Goal: Information Seeking & Learning: Learn about a topic

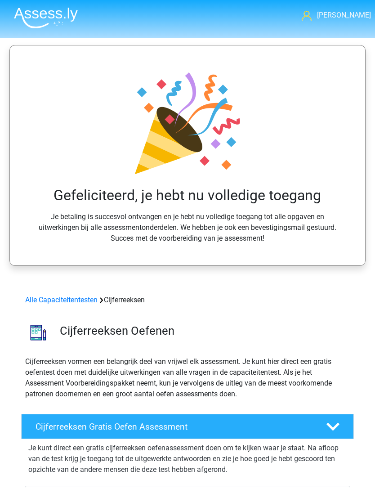
click at [89, 302] on link "Alle Capaciteitentesten" at bounding box center [61, 299] width 72 height 9
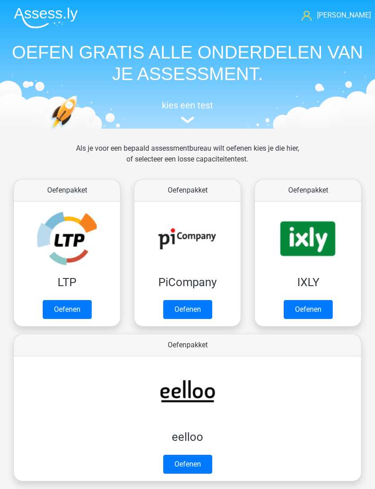
scroll to position [501, 0]
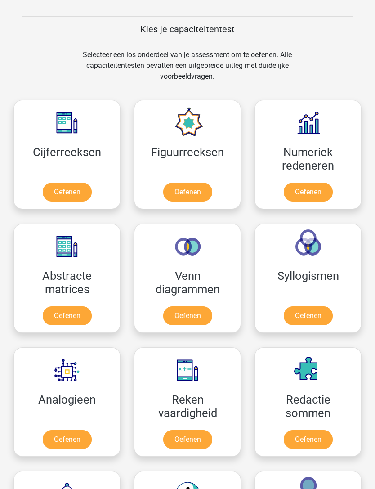
click at [82, 194] on link "Oefenen" at bounding box center [67, 191] width 49 height 19
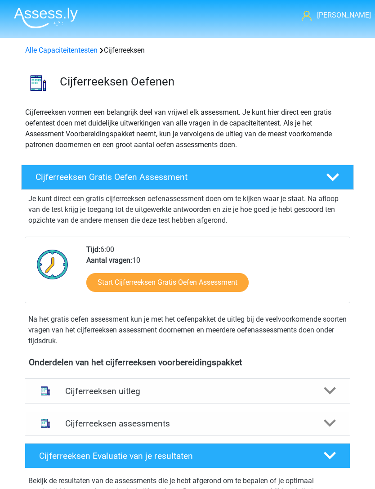
scroll to position [7, 0]
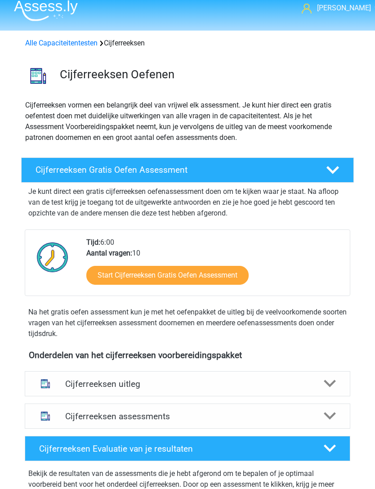
click at [331, 389] on icon at bounding box center [330, 384] width 13 height 13
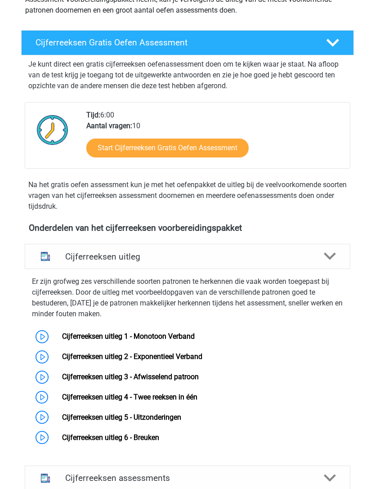
scroll to position [134, 0]
click at [185, 340] on link "Cijferreeksen uitleg 1 - Monotoon Verband" at bounding box center [128, 336] width 133 height 9
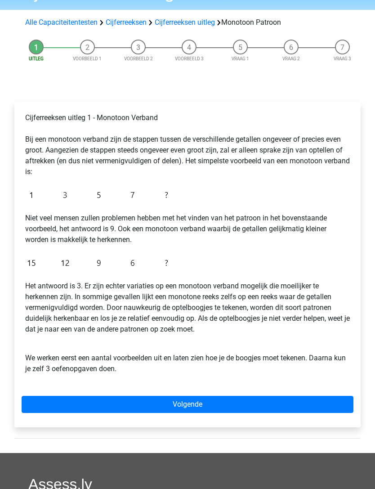
scroll to position [53, 0]
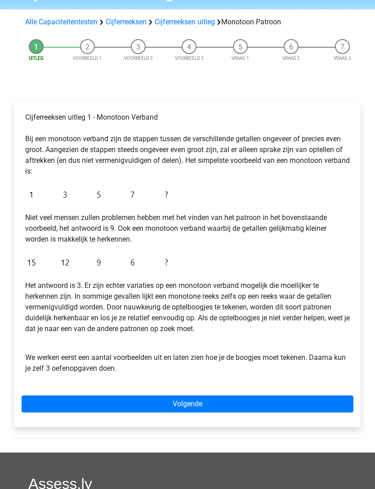
click at [321, 400] on link "Volgende" at bounding box center [188, 403] width 332 height 17
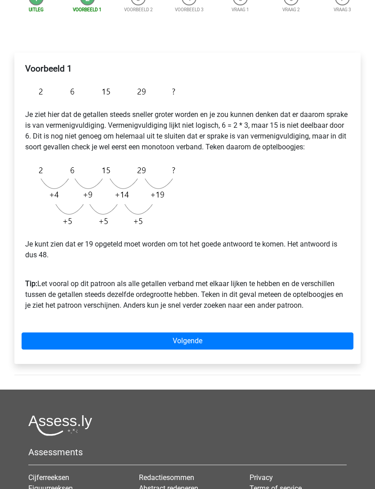
scroll to position [104, 0]
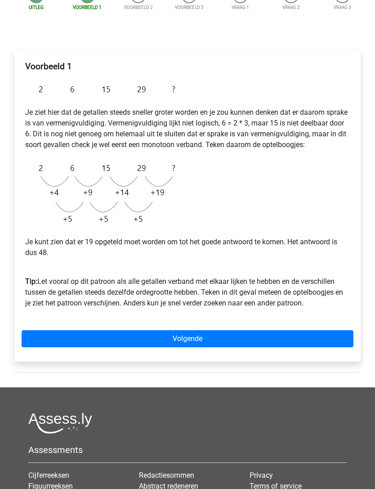
click at [329, 347] on link "Volgende" at bounding box center [188, 338] width 332 height 17
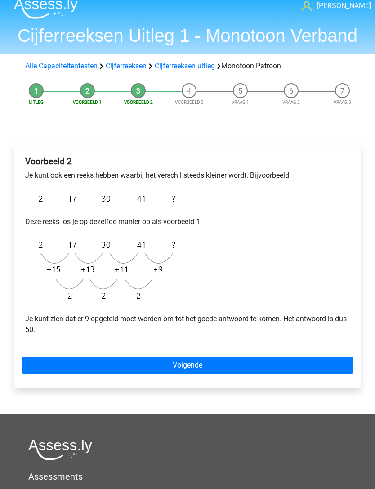
scroll to position [11, 0]
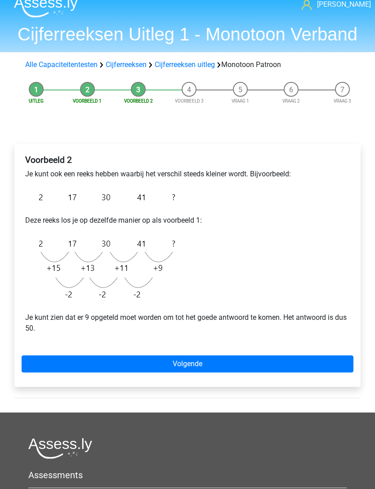
click at [325, 359] on link "Volgende" at bounding box center [188, 363] width 332 height 17
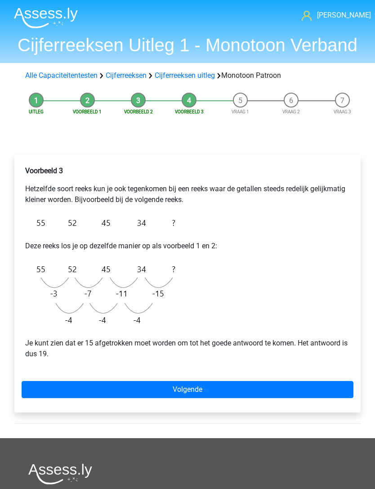
click at [318, 377] on div "Voorbeeld 3 Hetzelfde soort reeks kun je ook tegenkomen bij een reeks waar de g…" at bounding box center [187, 284] width 346 height 258
click at [312, 377] on div "Voorbeeld 3 Hetzelfde soort reeks kun je ook tegenkomen bij een reeks waar de g…" at bounding box center [187, 284] width 346 height 258
click at [244, 395] on link "Volgende" at bounding box center [188, 389] width 332 height 17
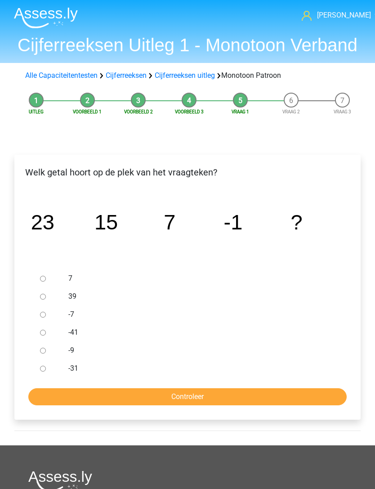
click at [41, 353] on input "-9" at bounding box center [43, 350] width 6 height 6
radio input "true"
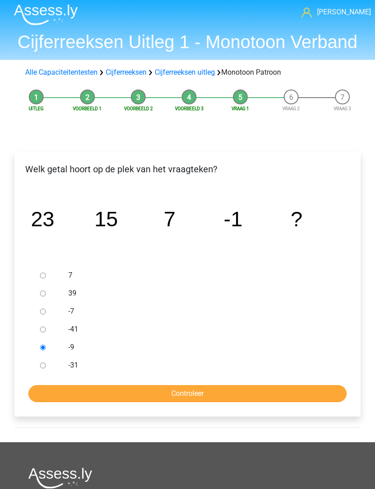
scroll to position [3, 0]
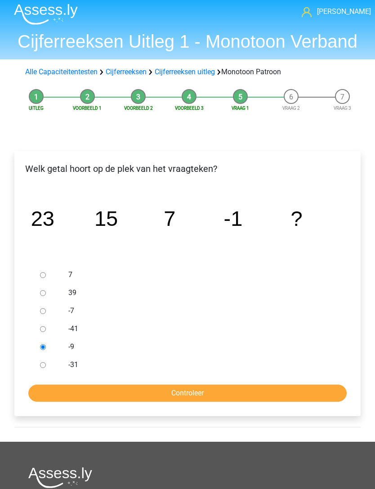
click at [194, 391] on input "Controleer" at bounding box center [187, 393] width 318 height 17
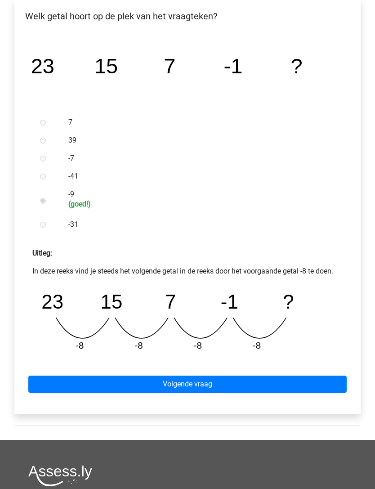
scroll to position [156, 0]
click at [318, 386] on link "Volgende vraag" at bounding box center [187, 383] width 318 height 17
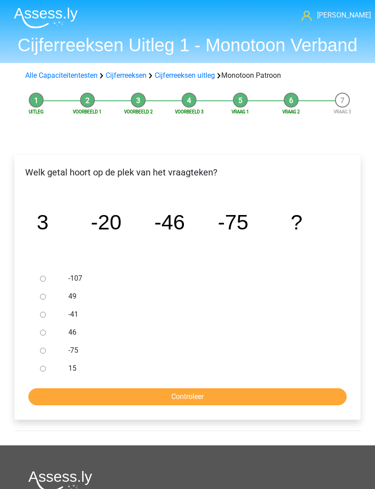
click at [41, 278] on input "-107" at bounding box center [43, 278] width 6 height 6
radio input "true"
click at [283, 393] on input "Controleer" at bounding box center [187, 396] width 318 height 17
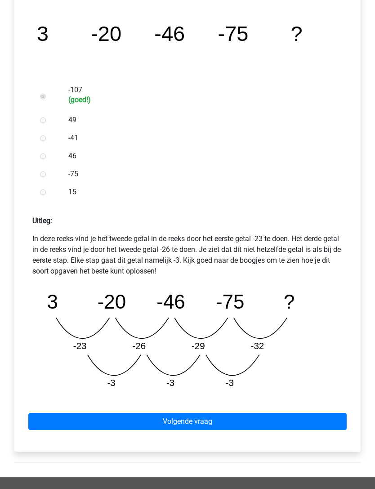
scroll to position [191, 0]
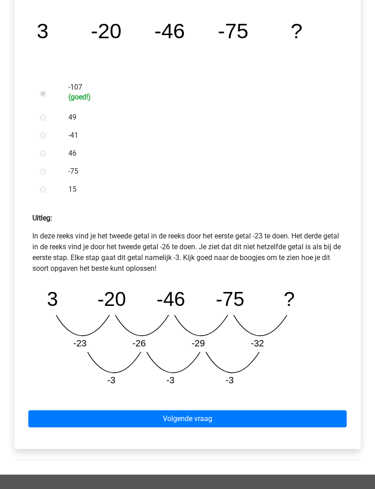
click at [285, 417] on link "Volgende vraag" at bounding box center [187, 418] width 318 height 17
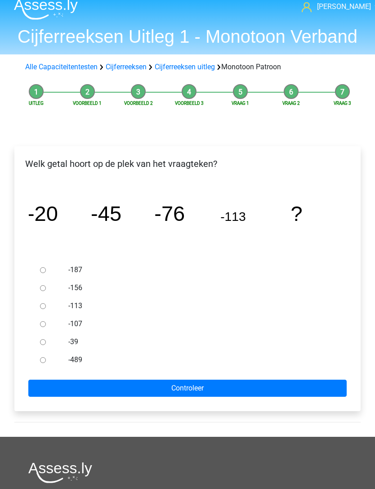
scroll to position [14, 0]
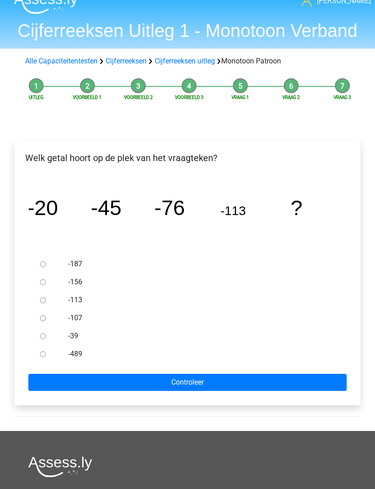
click at [44, 284] on input "-156" at bounding box center [43, 283] width 6 height 6
radio input "true"
click at [302, 378] on input "Controleer" at bounding box center [187, 382] width 318 height 17
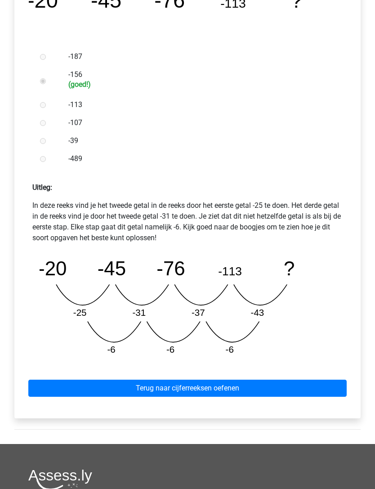
scroll to position [217, 0]
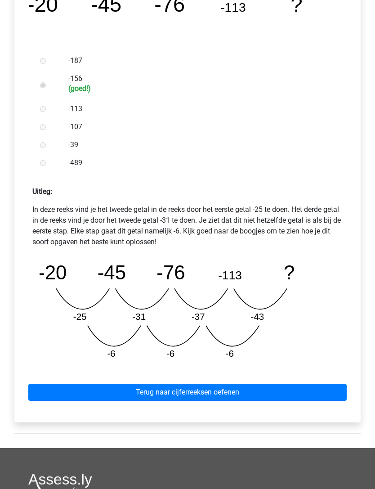
click at [294, 381] on div "Terug naar cijferreeksen oefenen" at bounding box center [188, 390] width 332 height 49
click at [301, 389] on link "Terug naar cijferreeksen oefenen" at bounding box center [187, 392] width 318 height 17
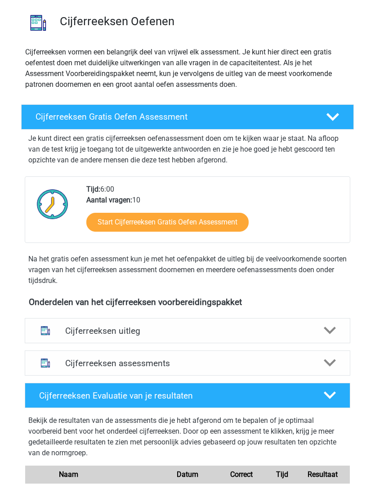
scroll to position [61, 0]
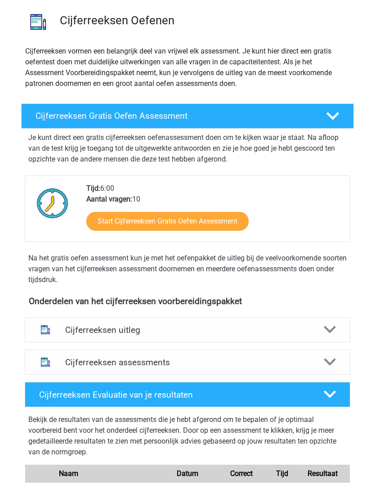
click at [333, 333] on icon at bounding box center [330, 330] width 13 height 13
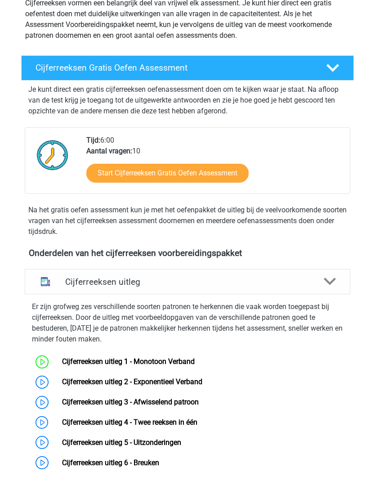
scroll to position [109, 0]
click at [62, 382] on link "Cijferreeksen uitleg 2 - Exponentieel Verband" at bounding box center [132, 381] width 140 height 9
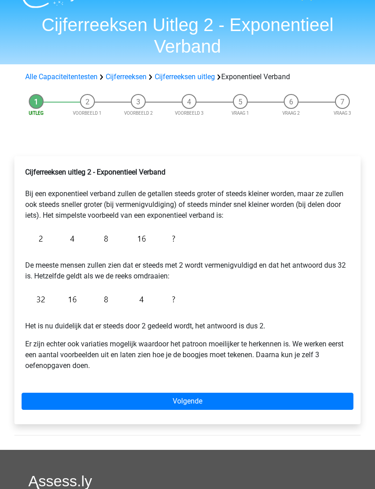
scroll to position [20, 0]
click at [311, 392] on link "Volgende" at bounding box center [188, 400] width 332 height 17
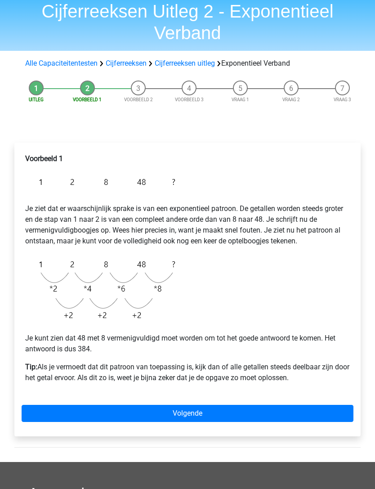
scroll to position [34, 0]
click at [306, 404] on link "Volgende" at bounding box center [188, 412] width 332 height 17
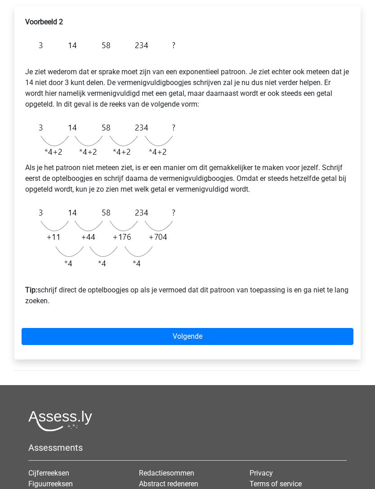
scroll to position [170, 0]
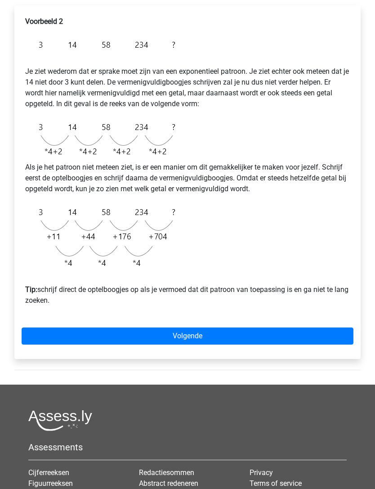
click at [340, 338] on link "Volgende" at bounding box center [188, 336] width 332 height 17
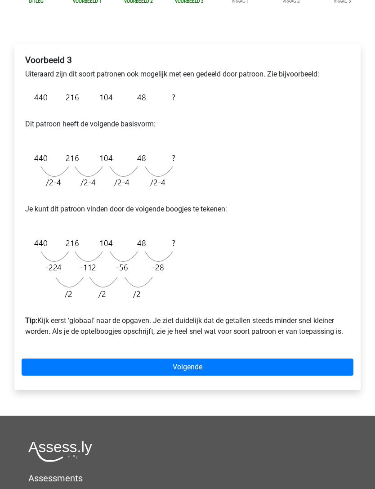
scroll to position [129, 0]
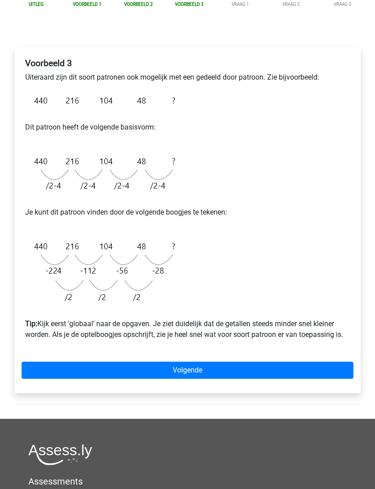
click at [329, 375] on link "Volgende" at bounding box center [188, 369] width 332 height 17
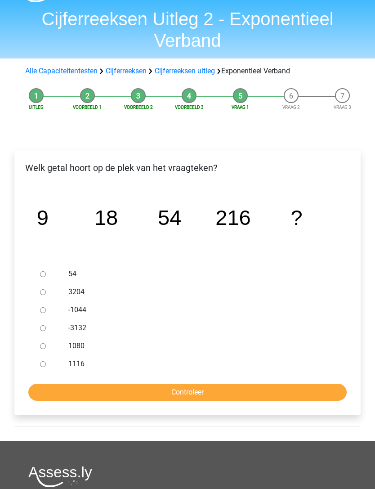
scroll to position [30, 0]
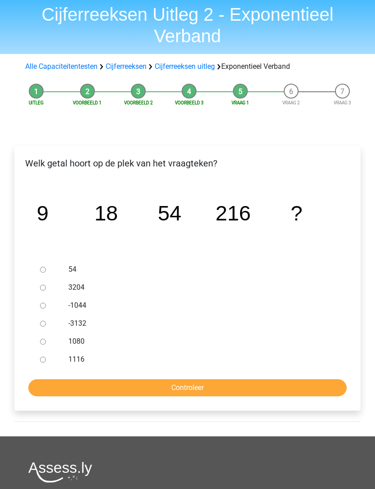
click at [42, 346] on div at bounding box center [48, 342] width 25 height 18
click at [44, 339] on input "1080" at bounding box center [43, 342] width 6 height 6
radio input "true"
click at [308, 387] on input "Controleer" at bounding box center [187, 387] width 318 height 17
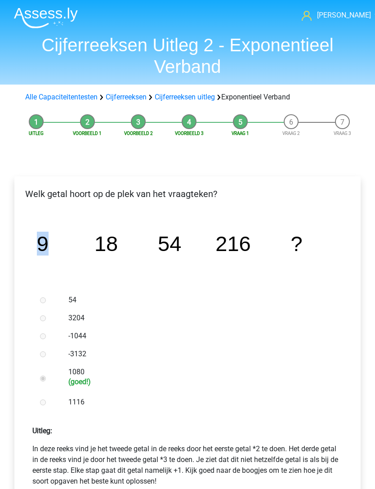
click at [349, 267] on div "image/svg+xml 9 18 54 216 ?" at bounding box center [188, 251] width 332 height 80
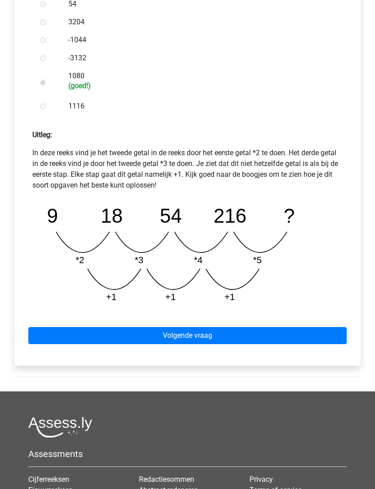
scroll to position [304, 0]
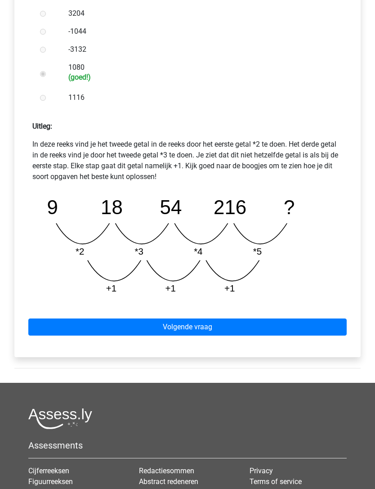
click at [323, 324] on link "Volgende vraag" at bounding box center [187, 327] width 318 height 17
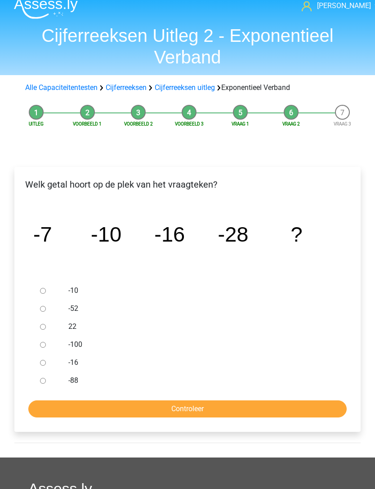
scroll to position [10, 0]
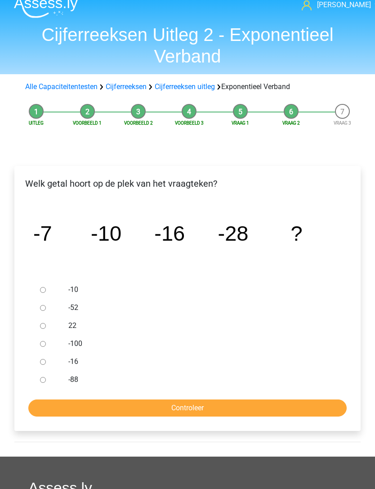
click at [43, 307] on input "-52" at bounding box center [43, 308] width 6 height 6
radio input "true"
click at [319, 406] on input "Controleer" at bounding box center [187, 408] width 318 height 17
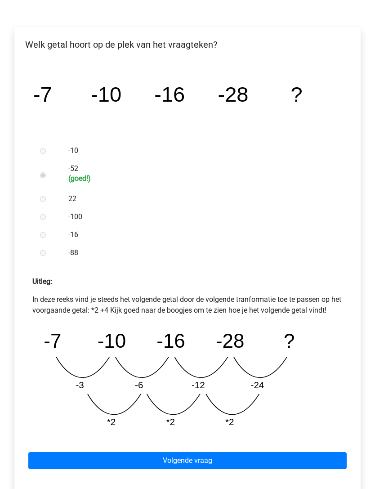
scroll to position [157, 0]
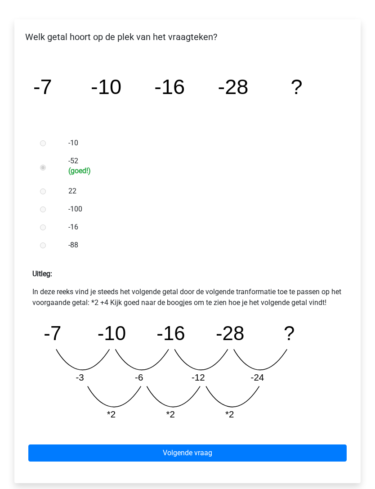
click at [291, 453] on link "Volgende vraag" at bounding box center [187, 452] width 318 height 17
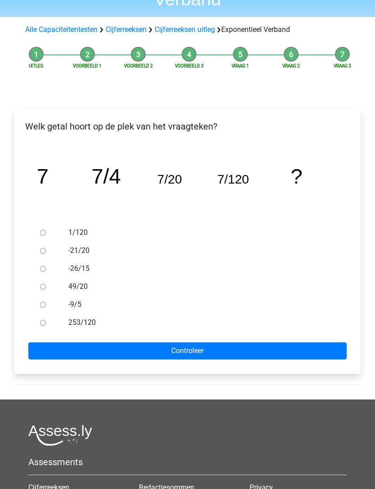
scroll to position [63, 0]
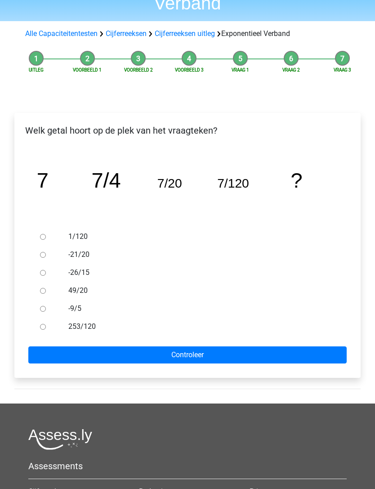
click at [44, 288] on input "49/20" at bounding box center [43, 291] width 6 height 6
radio input "true"
click at [301, 354] on input "Controleer" at bounding box center [187, 355] width 318 height 17
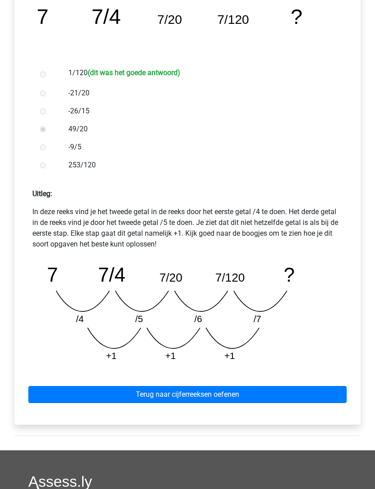
scroll to position [227, 0]
click at [305, 397] on link "Terug naar cijferreeksen oefenen" at bounding box center [187, 394] width 318 height 17
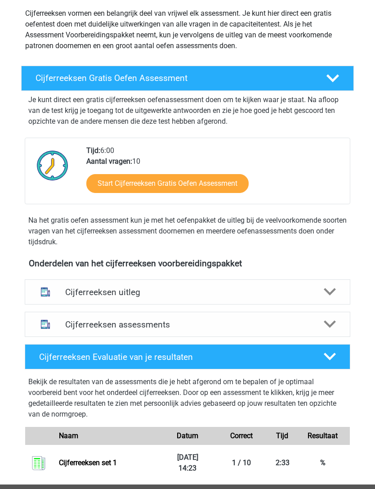
scroll to position [102, 0]
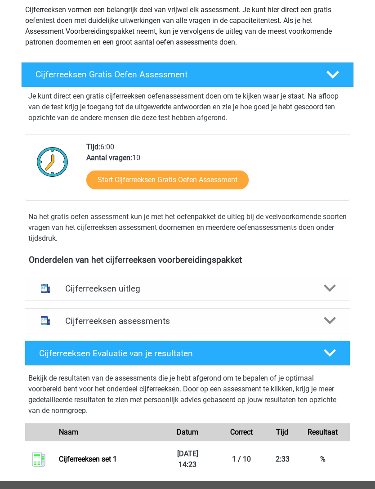
click at [333, 321] on icon at bounding box center [330, 321] width 13 height 13
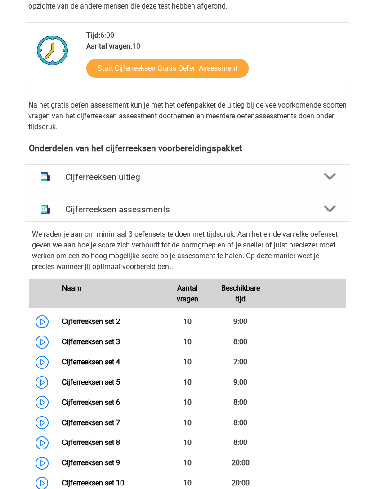
scroll to position [213, 0]
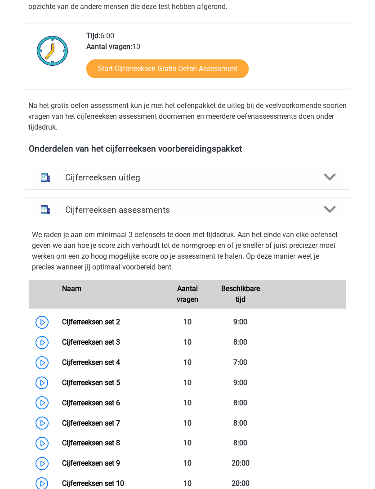
click at [338, 179] on div at bounding box center [330, 177] width 26 height 13
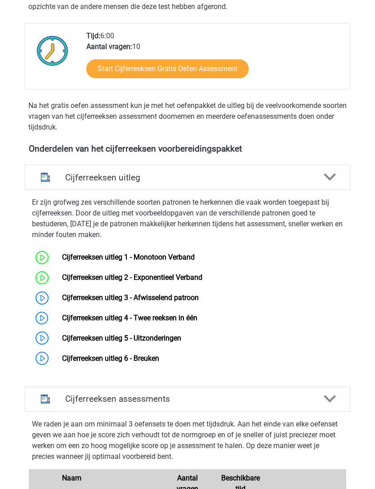
click at [62, 299] on link "Cijferreeksen uitleg 3 - Afwisselend patroon" at bounding box center [130, 297] width 137 height 9
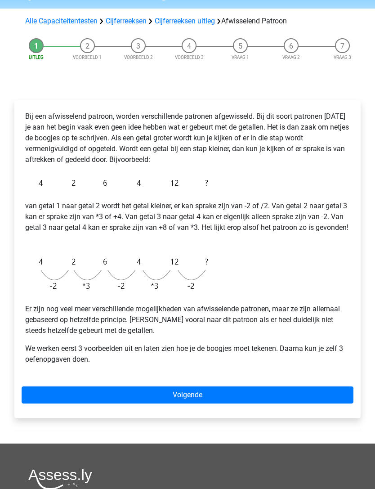
scroll to position [58, 0]
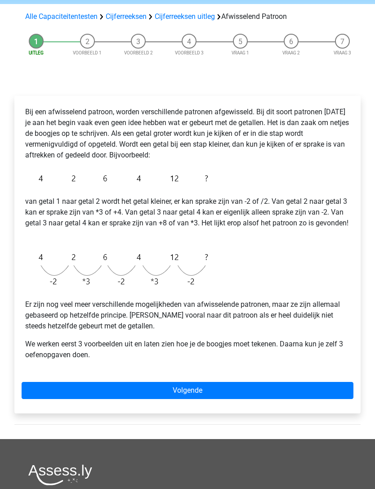
click at [324, 390] on link "Volgende" at bounding box center [188, 390] width 332 height 17
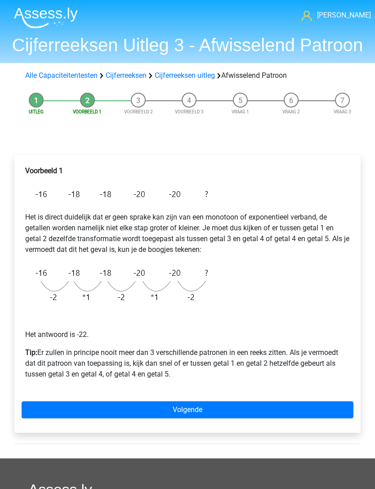
click at [288, 405] on link "Volgende" at bounding box center [188, 409] width 332 height 17
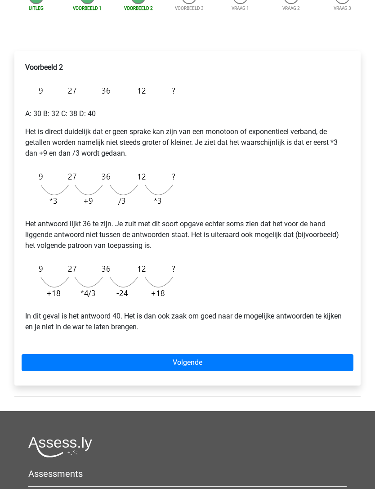
scroll to position [103, 0]
click at [312, 359] on link "Volgende" at bounding box center [188, 362] width 332 height 17
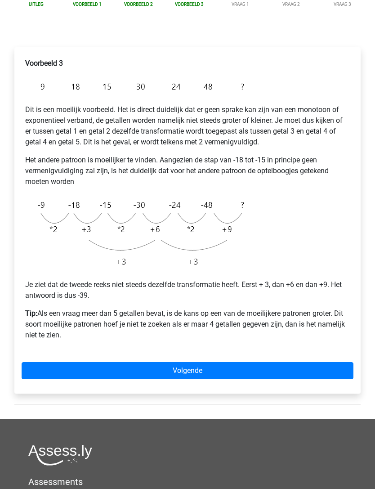
scroll to position [109, 0]
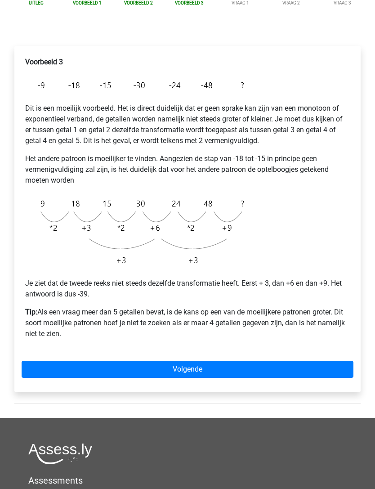
click at [295, 368] on link "Volgende" at bounding box center [188, 368] width 332 height 17
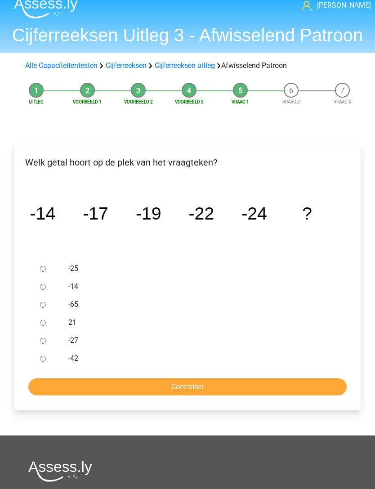
scroll to position [19, 0]
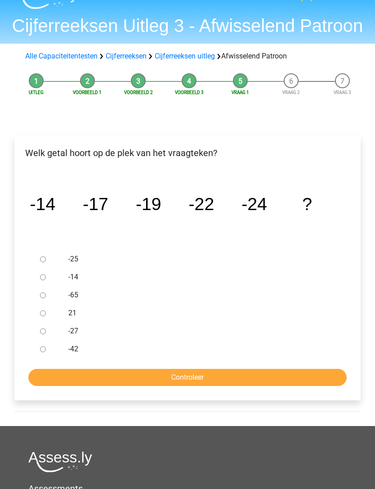
click at [43, 313] on input "21" at bounding box center [43, 313] width 6 height 6
radio input "true"
click at [299, 373] on input "Controleer" at bounding box center [187, 377] width 318 height 17
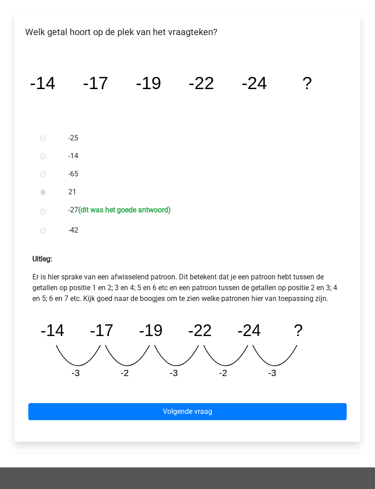
scroll to position [153, 0]
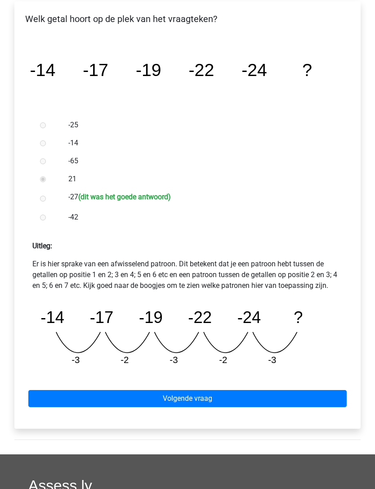
click at [361, 326] on div "Welk getal hoort op de plek van het vraagteken? image/svg+xml -14 -17 -19 -22 -…" at bounding box center [187, 219] width 360 height 471
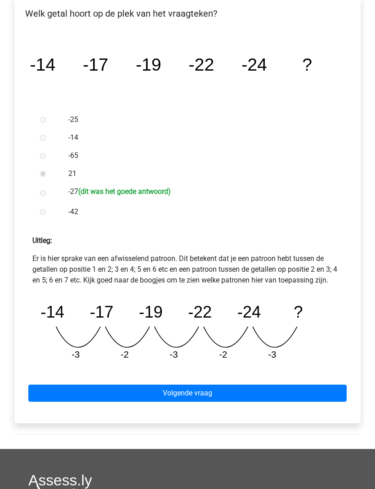
scroll to position [160, 0]
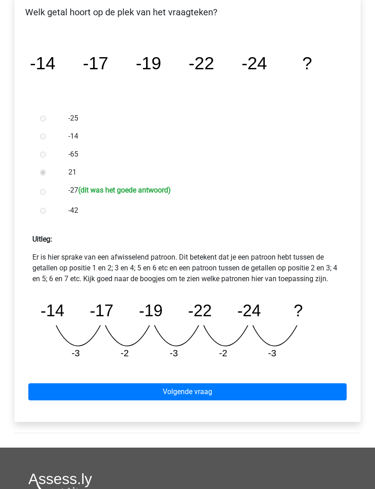
click at [299, 387] on link "Volgende vraag" at bounding box center [187, 391] width 318 height 17
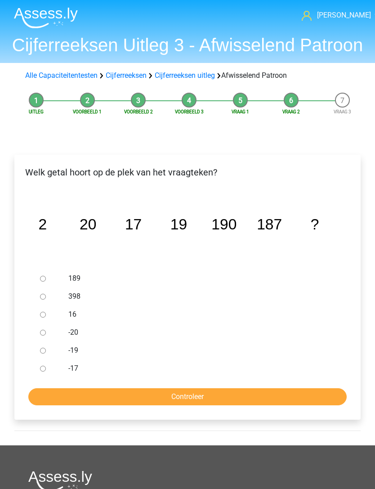
click at [95, 245] on icon "image/svg+xml 2 20 17 19 190 187 ?" at bounding box center [187, 230] width 317 height 80
click at [111, 248] on icon "image/svg+xml 2 20 17 19 190 187 ?" at bounding box center [187, 230] width 317 height 80
click at [41, 279] on input "189" at bounding box center [43, 278] width 6 height 6
radio input "true"
click at [288, 389] on input "Controleer" at bounding box center [187, 396] width 318 height 17
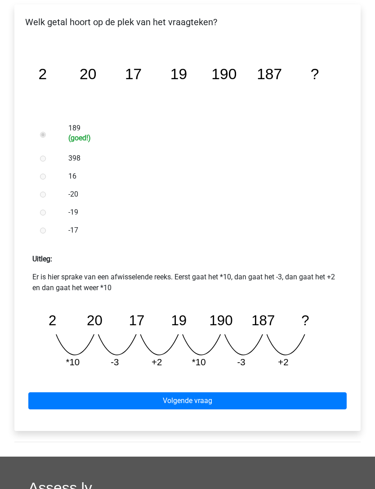
scroll to position [154, 0]
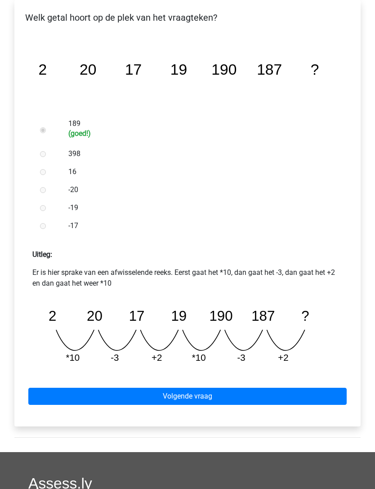
click at [293, 396] on link "Volgende vraag" at bounding box center [187, 396] width 318 height 17
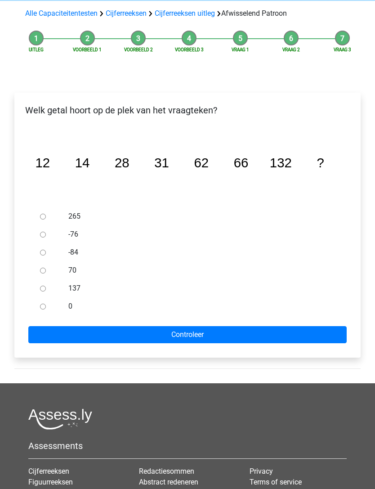
scroll to position [62, 0]
click at [41, 291] on input "137" at bounding box center [43, 289] width 6 height 6
radio input "true"
click at [329, 327] on input "Controleer" at bounding box center [187, 334] width 318 height 17
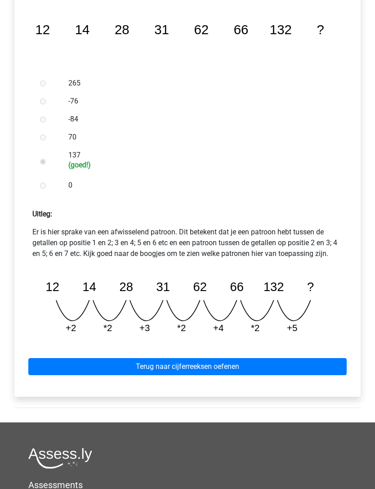
scroll to position [196, 0]
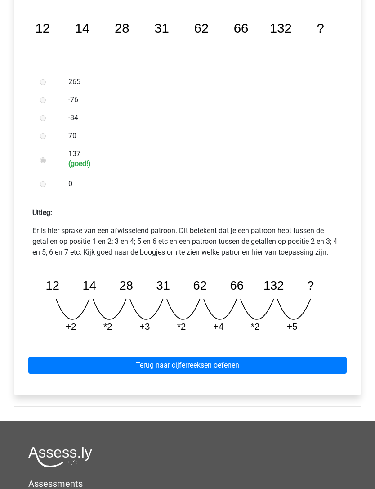
click at [318, 360] on link "Terug naar cijferreeksen oefenen" at bounding box center [187, 365] width 318 height 17
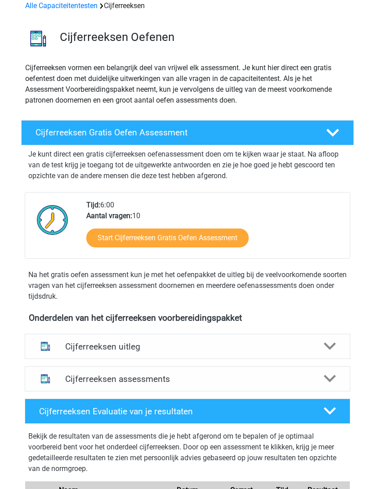
scroll to position [45, 0]
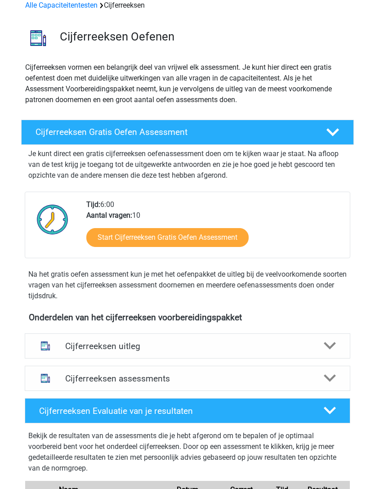
click at [334, 348] on icon at bounding box center [330, 345] width 13 height 13
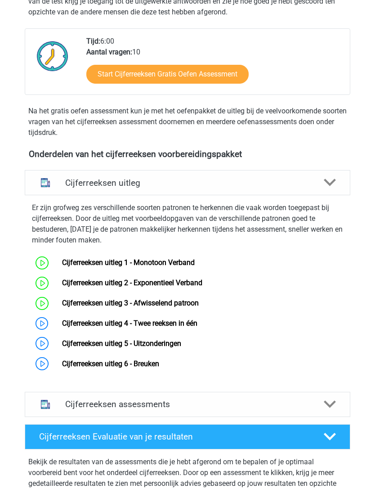
scroll to position [208, 0]
click at [62, 324] on link "Cijferreeksen uitleg 4 - Twee reeksen in één" at bounding box center [129, 323] width 135 height 9
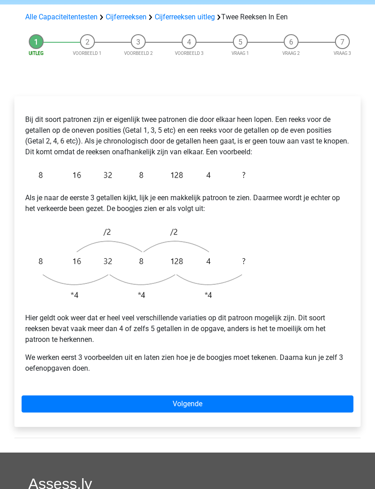
scroll to position [80, 0]
click at [305, 398] on link "Volgende" at bounding box center [188, 403] width 332 height 17
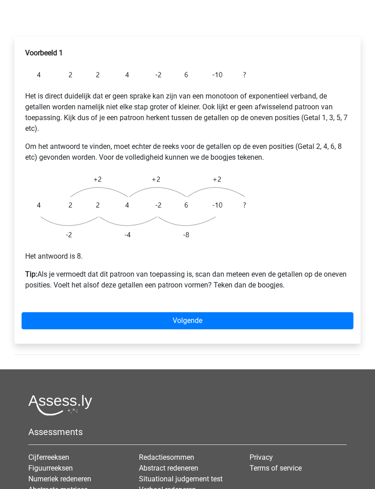
scroll to position [139, 0]
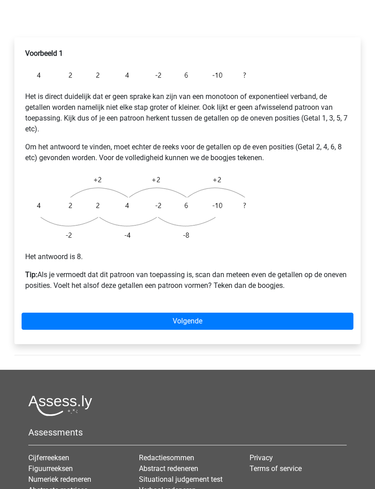
click at [295, 316] on link "Volgende" at bounding box center [188, 320] width 332 height 17
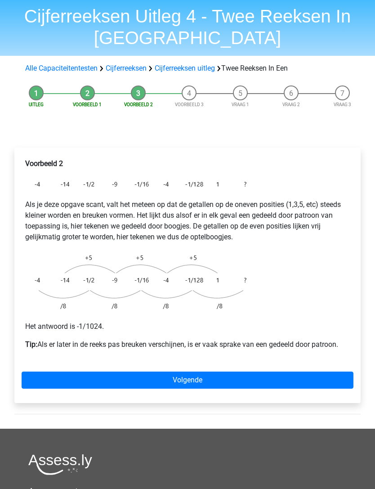
scroll to position [36, 0]
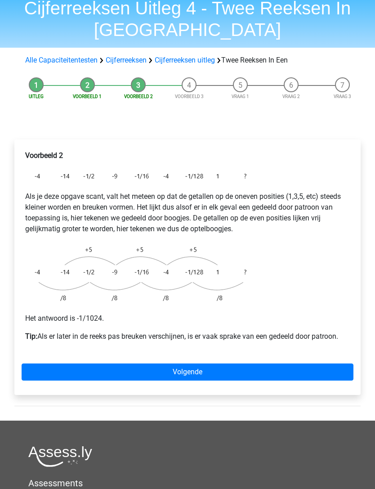
click at [318, 364] on link "Volgende" at bounding box center [188, 372] width 332 height 17
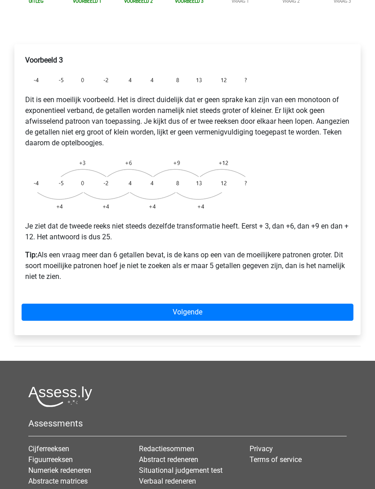
scroll to position [132, 0]
click at [340, 310] on link "Volgende" at bounding box center [188, 311] width 332 height 17
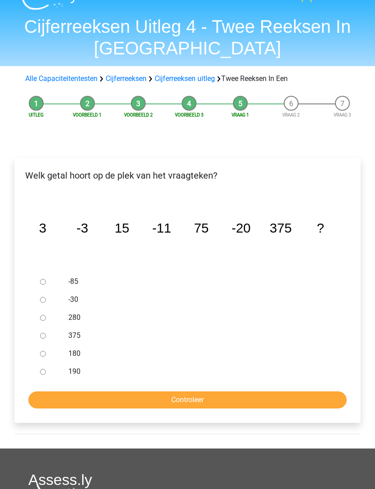
scroll to position [6, 0]
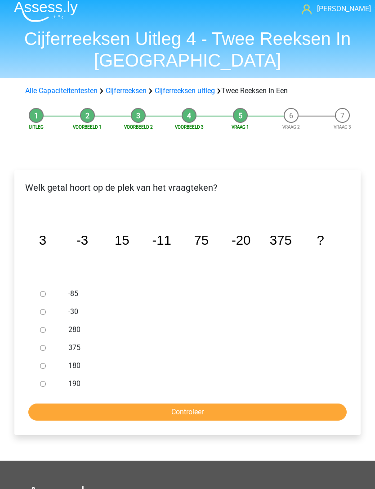
click at [78, 262] on icon "image/svg+xml 3 -3 15 -11 75 -20 375 ?" at bounding box center [187, 245] width 317 height 80
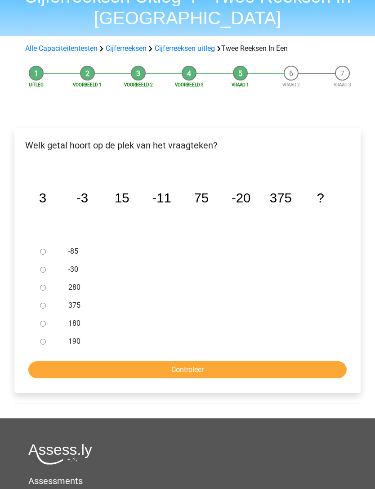
scroll to position [49, 0]
click at [40, 289] on input "280" at bounding box center [43, 287] width 6 height 6
radio input "true"
click at [311, 366] on input "Controleer" at bounding box center [187, 369] width 318 height 17
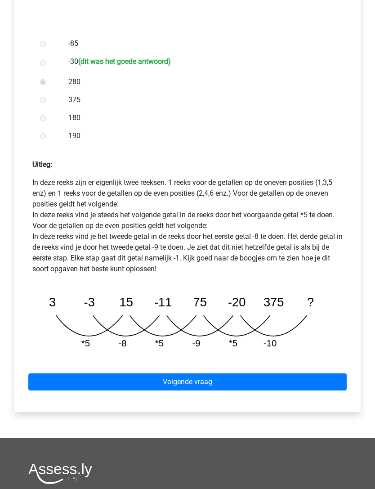
scroll to position [262, 0]
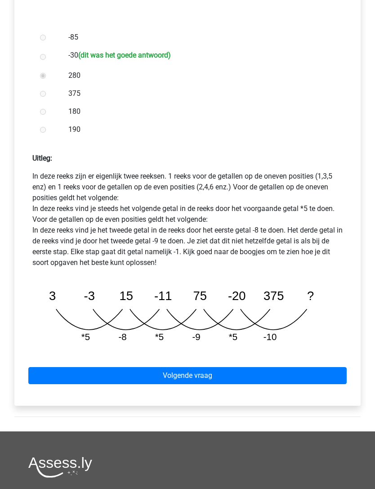
click at [330, 371] on link "Volgende vraag" at bounding box center [187, 375] width 318 height 17
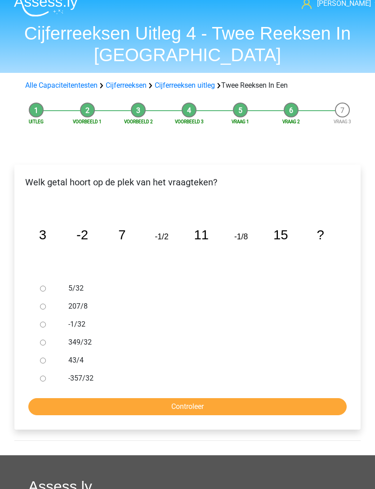
scroll to position [12, 0]
click at [355, 308] on div "Welk getal hoort op de plek van het vraagteken? image/svg+xml 3 -2 7 -1/2 11 -1…" at bounding box center [187, 296] width 346 height 265
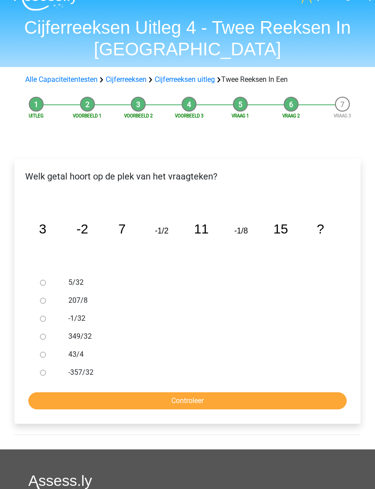
scroll to position [18, 0]
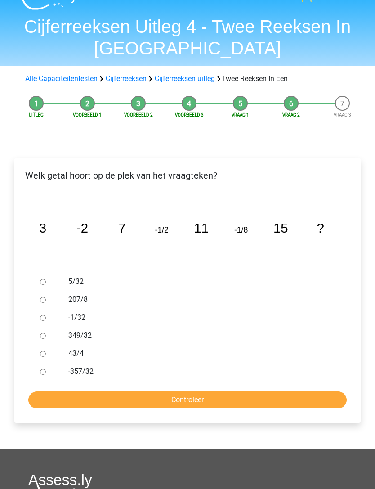
click at [19, 224] on div "Welk getal hoort op de plek van het vraagteken? image/svg+xml 3 -2 7 -1/2 11 -1…" at bounding box center [187, 290] width 346 height 265
click at [305, 367] on label "-357/32" at bounding box center [199, 371] width 263 height 11
click at [46, 369] on input "-357/32" at bounding box center [43, 372] width 6 height 6
radio input "true"
click at [44, 318] on input "-1/32" at bounding box center [43, 318] width 6 height 6
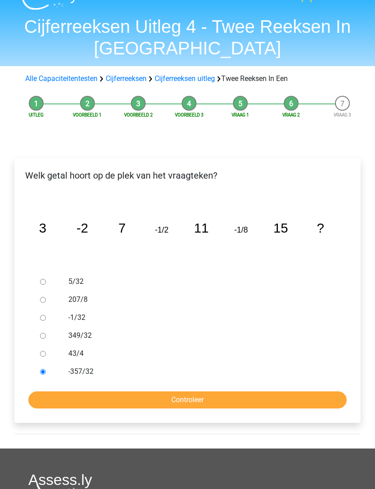
radio input "true"
click at [295, 399] on input "Controleer" at bounding box center [187, 399] width 318 height 17
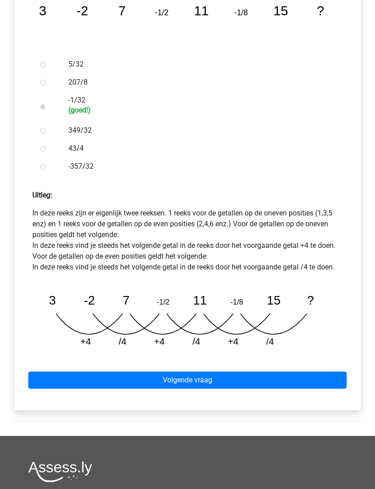
scroll to position [236, 0]
click at [324, 373] on link "Volgende vraag" at bounding box center [187, 379] width 318 height 17
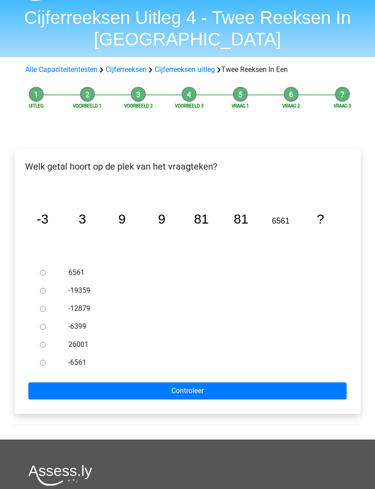
scroll to position [28, 0]
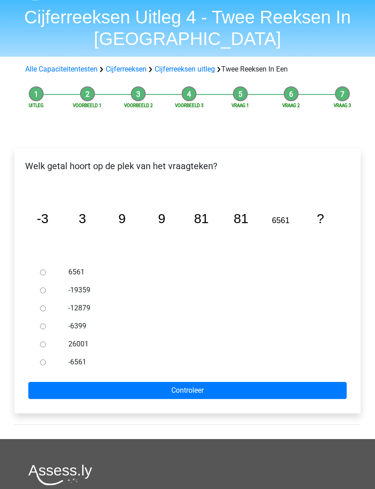
click at [37, 364] on div at bounding box center [48, 362] width 25 height 18
click at [44, 365] on input "-6561" at bounding box center [43, 362] width 6 height 6
radio input "true"
click at [302, 379] on form "6561 -19359 -12879 -6399 26001 -6561 Controleer" at bounding box center [188, 331] width 332 height 136
click at [311, 388] on input "Controleer" at bounding box center [187, 390] width 318 height 17
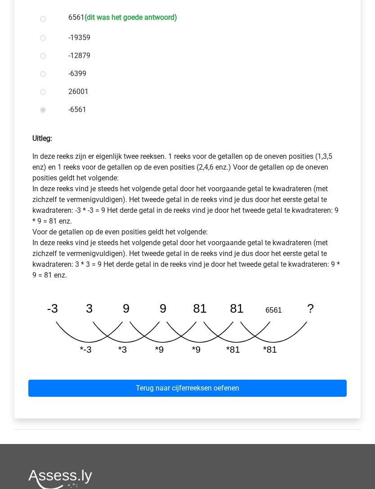
scroll to position [290, 0]
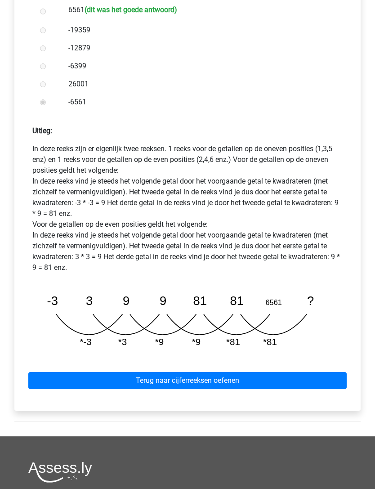
click at [316, 376] on link "Terug naar cijferreeksen oefenen" at bounding box center [187, 380] width 318 height 17
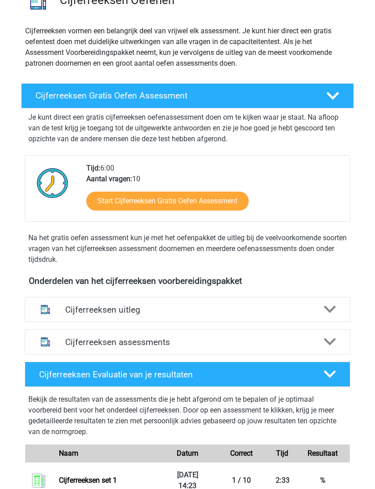
scroll to position [81, 0]
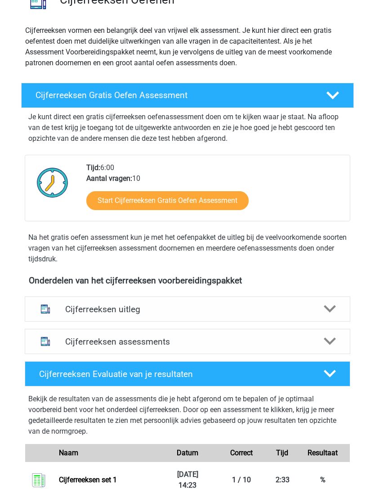
click at [334, 311] on icon at bounding box center [330, 309] width 13 height 13
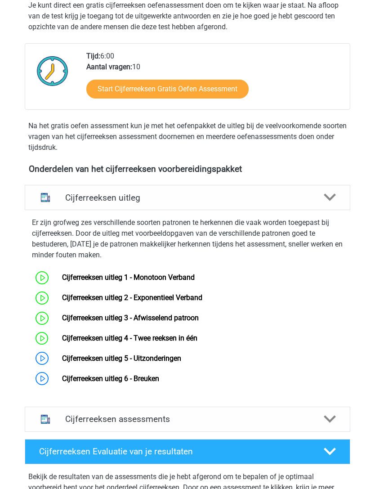
scroll to position [193, 0]
click at [62, 356] on link "Cijferreeksen uitleg 5 - Uitzonderingen" at bounding box center [121, 358] width 119 height 9
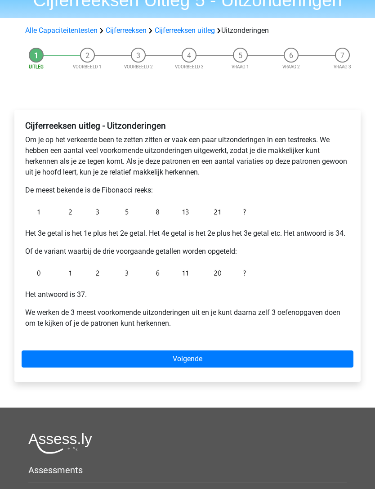
scroll to position [45, 0]
click at [333, 367] on link "Volgende" at bounding box center [188, 358] width 332 height 17
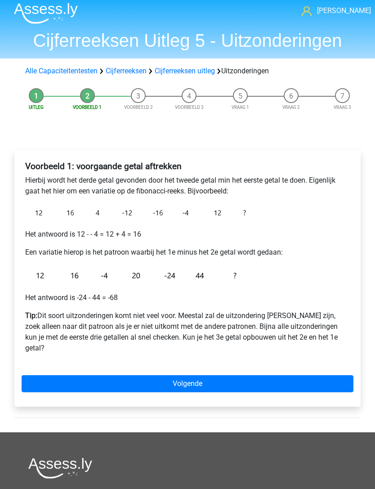
scroll to position [4, 0]
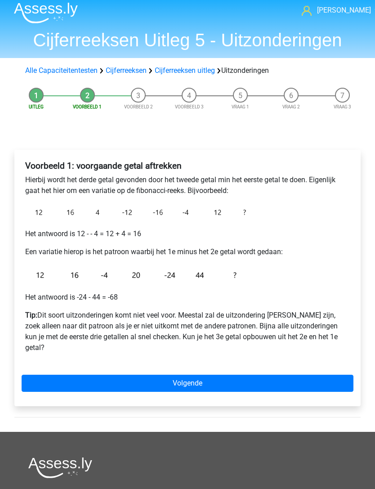
click at [292, 375] on link "Volgende" at bounding box center [188, 383] width 332 height 17
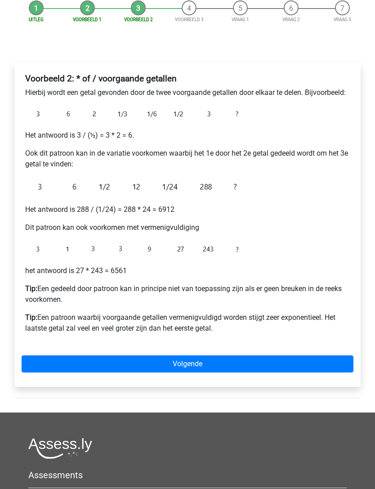
scroll to position [92, 0]
click at [359, 233] on div "Voorbeeld 2: * of / voorgaande getallen Hierbij wordt een getal gevonden door d…" at bounding box center [187, 224] width 346 height 324
click at [310, 358] on link "Volgende" at bounding box center [188, 363] width 332 height 17
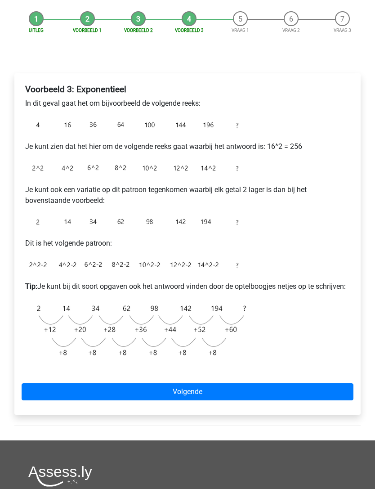
scroll to position [84, 0]
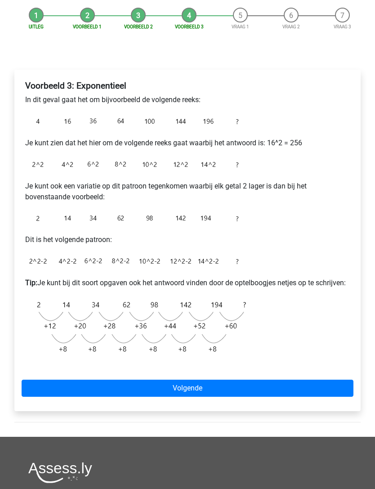
click at [84, 147] on p "Je kunt zien dat het hier om de volgende reeks gaat waarbij het antwoord is: 16…" at bounding box center [187, 143] width 324 height 11
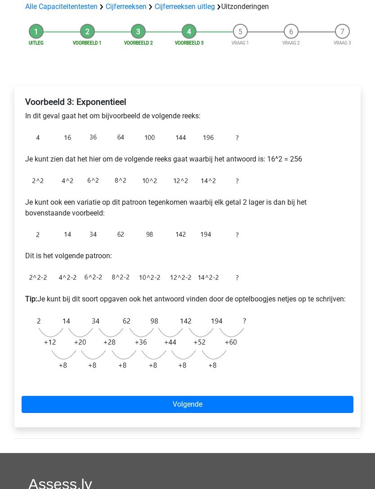
scroll to position [89, 0]
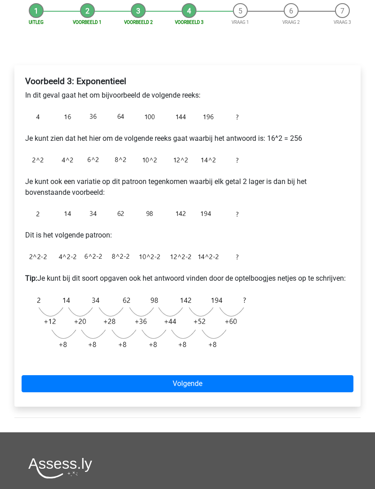
click at [297, 392] on link "Volgende" at bounding box center [188, 383] width 332 height 17
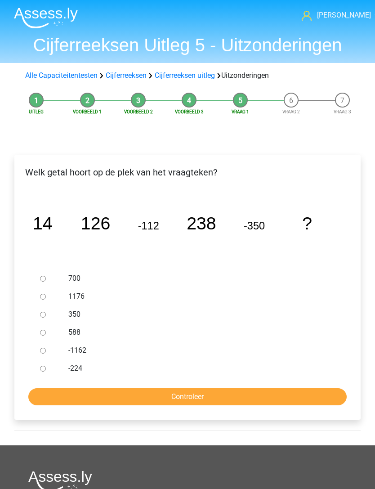
click at [39, 373] on div at bounding box center [48, 368] width 25 height 18
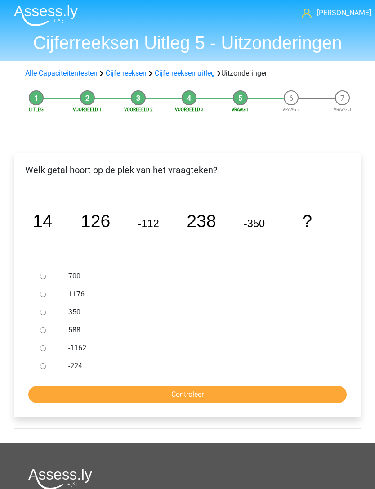
scroll to position [2, 0]
click at [35, 369] on ul "700 1176 350 588 -1162 -224" at bounding box center [188, 321] width 332 height 108
click at [41, 364] on input "-224" at bounding box center [43, 366] width 6 height 6
radio input "true"
click at [277, 381] on form "700 1176 350 588 -1162 -224 Controleer" at bounding box center [188, 335] width 332 height 136
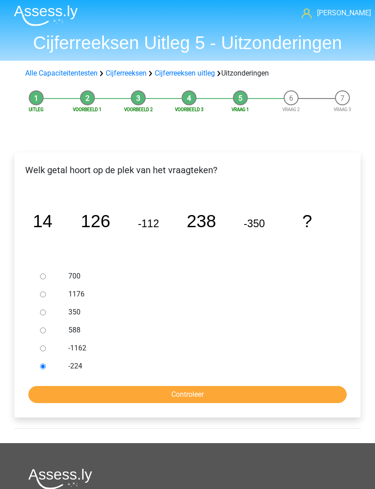
click at [292, 392] on input "Controleer" at bounding box center [187, 394] width 318 height 17
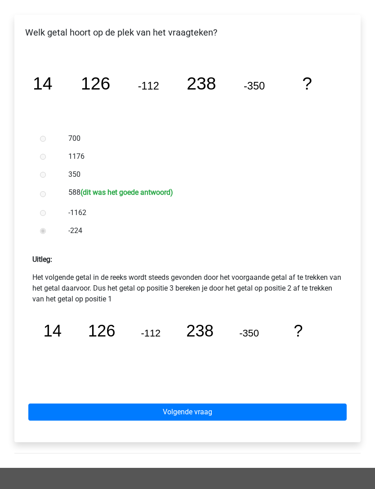
scroll to position [141, 0]
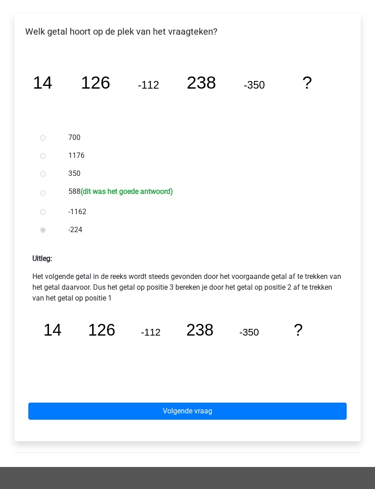
click at [287, 407] on link "Volgende vraag" at bounding box center [187, 410] width 318 height 17
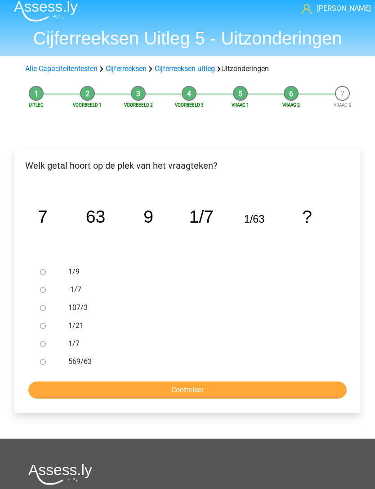
scroll to position [8, 0]
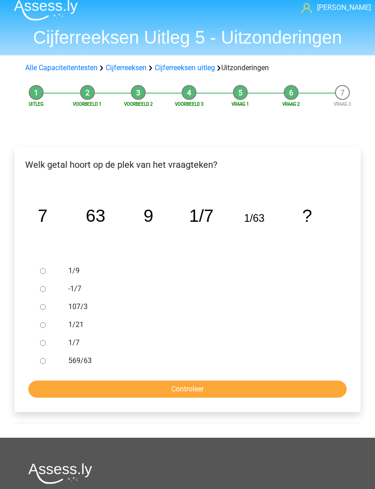
click at [40, 271] on input "1/9" at bounding box center [43, 271] width 6 height 6
radio input "true"
click at [300, 389] on input "Controleer" at bounding box center [187, 388] width 318 height 17
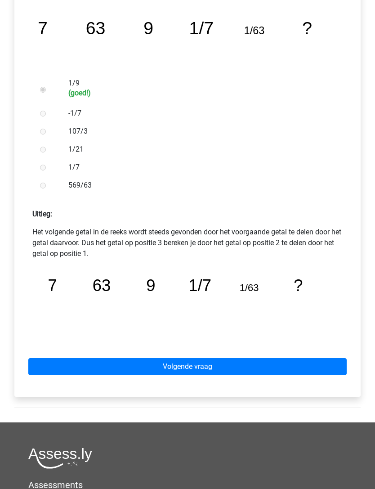
scroll to position [195, 0]
click at [288, 366] on link "Volgende vraag" at bounding box center [187, 366] width 318 height 17
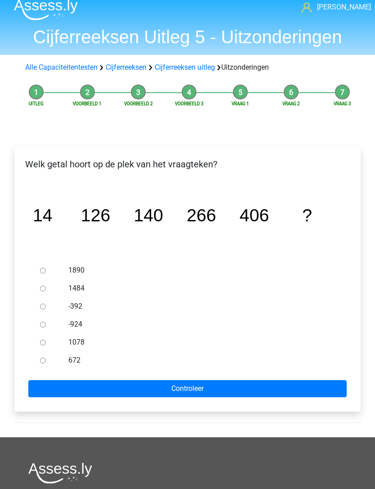
scroll to position [18, 0]
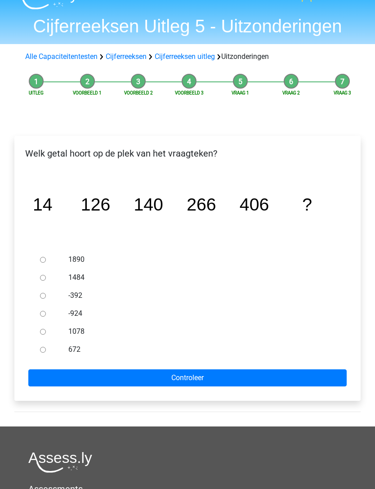
click at [38, 352] on div at bounding box center [48, 350] width 25 height 18
click at [34, 314] on ul "1890 1484 -392 -924 1078 672" at bounding box center [188, 305] width 332 height 108
click at [40, 317] on div at bounding box center [48, 314] width 25 height 18
click at [40, 315] on input "-924" at bounding box center [43, 314] width 6 height 6
radio input "true"
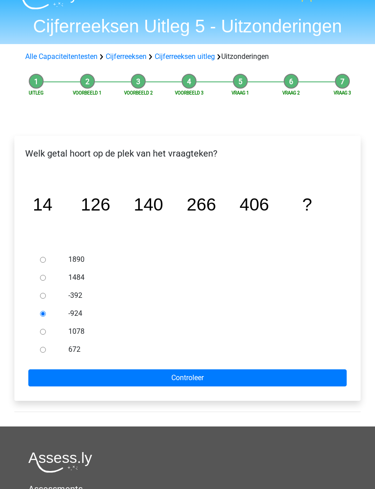
click at [279, 373] on input "Controleer" at bounding box center [187, 377] width 318 height 17
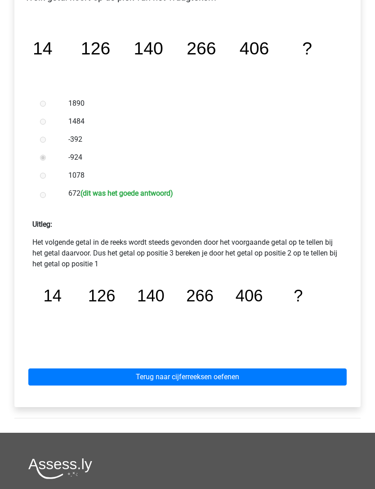
scroll to position [175, 0]
click at [308, 380] on link "Terug naar cijferreeksen oefenen" at bounding box center [187, 376] width 318 height 17
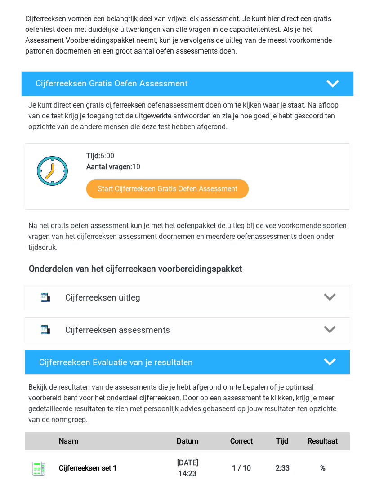
scroll to position [94, 0]
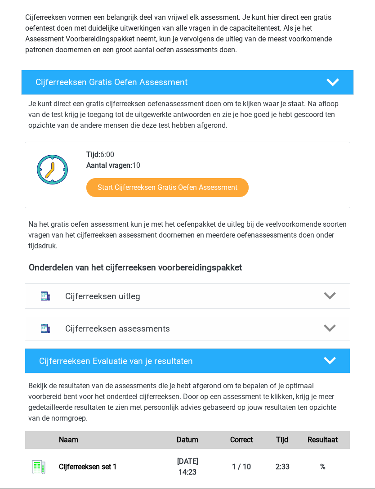
click at [338, 326] on div at bounding box center [330, 328] width 26 height 13
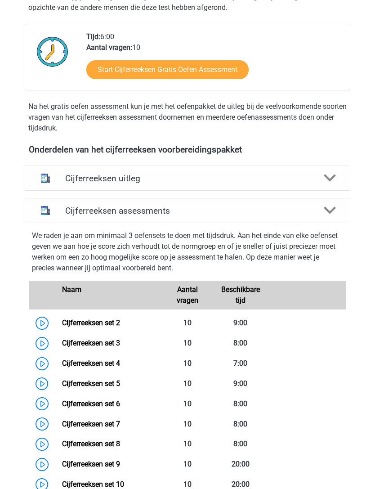
scroll to position [211, 0]
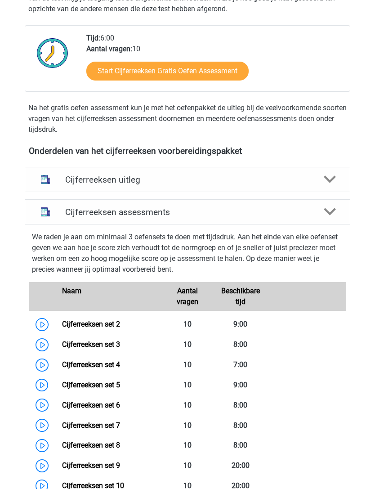
click at [351, 191] on link "Cijferreeksen uitleg" at bounding box center [187, 179] width 333 height 25
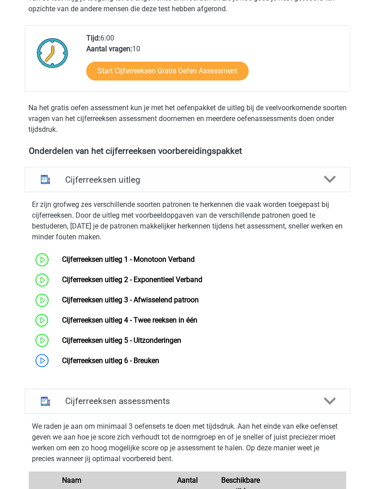
click at [151, 360] on link "Cijferreeksen uitleg 6 - Breuken" at bounding box center [110, 360] width 97 height 9
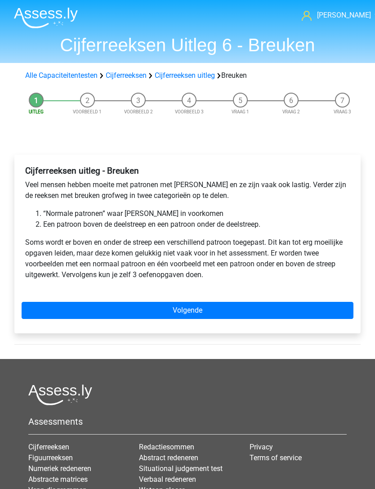
click at [301, 314] on link "Volgende" at bounding box center [188, 310] width 332 height 17
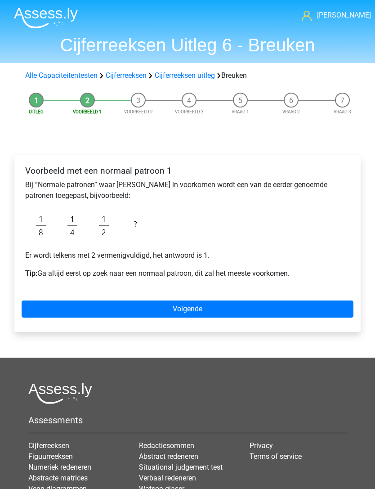
scroll to position [20, 0]
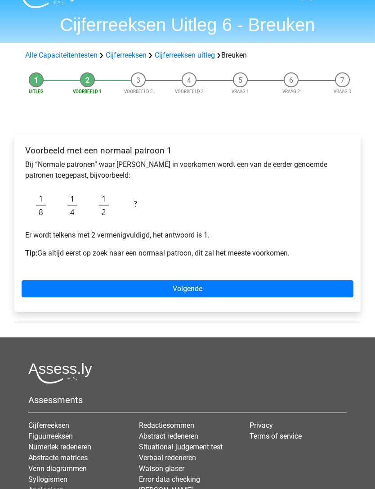
click at [315, 290] on link "Volgende" at bounding box center [188, 288] width 332 height 17
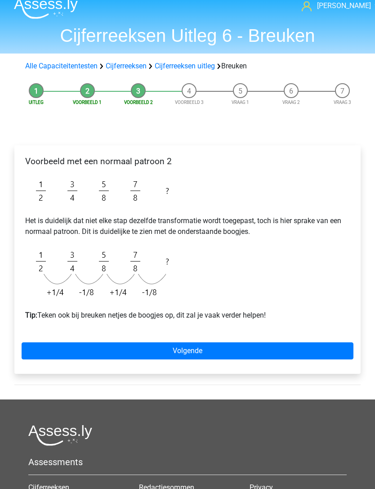
scroll to position [19, 0]
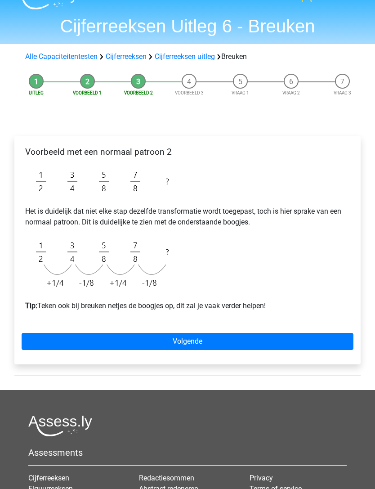
click at [285, 346] on link "Volgende" at bounding box center [188, 341] width 332 height 17
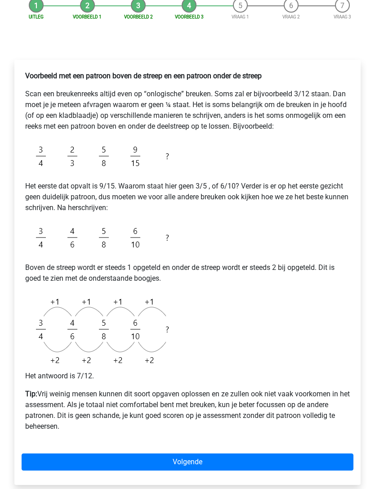
scroll to position [101, 0]
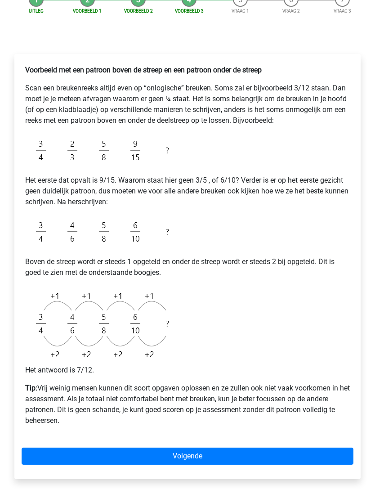
click at [280, 458] on link "Volgende" at bounding box center [188, 455] width 332 height 17
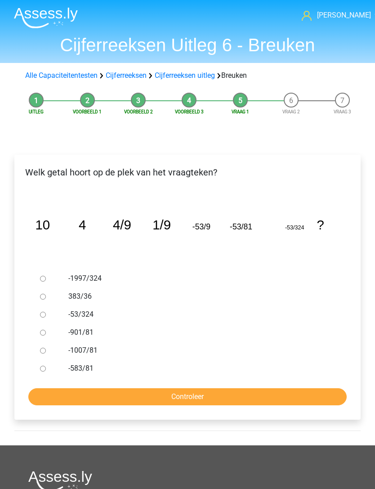
click at [341, 239] on icon "image/svg+xml 10 4 4/9 1/9 -53/9 -53/81 -53/324 ?" at bounding box center [187, 230] width 317 height 80
click at [41, 312] on input "-53/324" at bounding box center [43, 314] width 6 height 6
radio input "true"
click at [294, 398] on input "Controleer" at bounding box center [187, 396] width 318 height 17
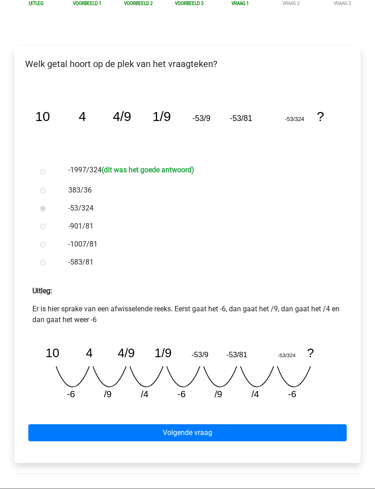
scroll to position [112, 0]
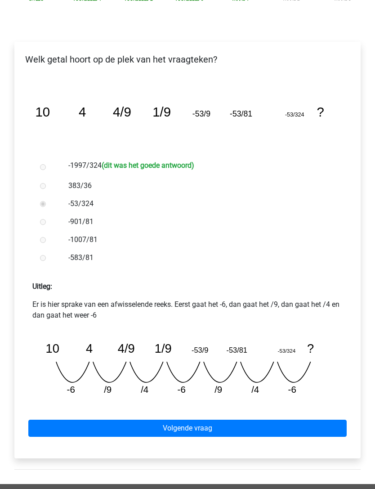
click at [295, 428] on link "Volgende vraag" at bounding box center [187, 428] width 318 height 17
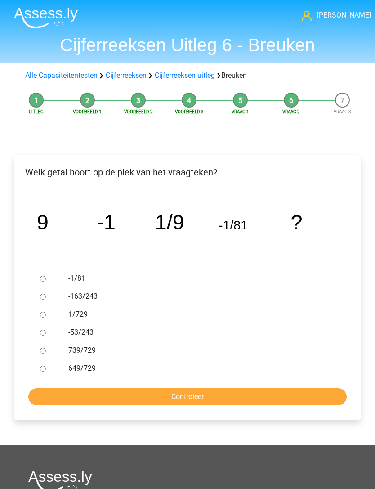
click at [34, 315] on ul "-1/81 -163/243 1/729 -53/243 739/729 649/729" at bounding box center [188, 323] width 332 height 108
click at [41, 319] on div at bounding box center [48, 314] width 25 height 18
click at [38, 316] on div at bounding box center [48, 314] width 25 height 18
click at [40, 316] on div at bounding box center [48, 314] width 25 height 18
click at [37, 312] on div at bounding box center [48, 314] width 25 height 18
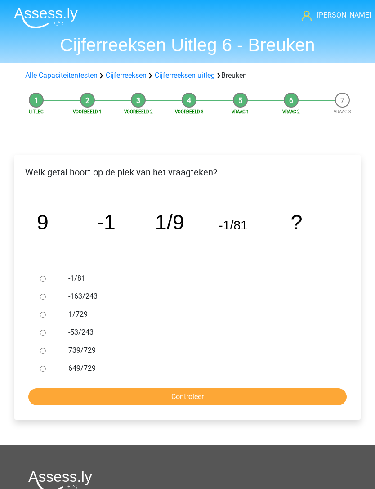
click at [45, 317] on input "1/729" at bounding box center [43, 314] width 6 height 6
radio input "true"
click at [274, 400] on input "Controleer" at bounding box center [187, 396] width 318 height 17
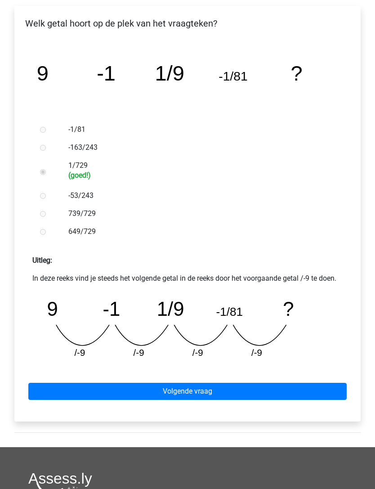
scroll to position [149, 0]
click at [333, 387] on link "Volgende vraag" at bounding box center [187, 390] width 318 height 17
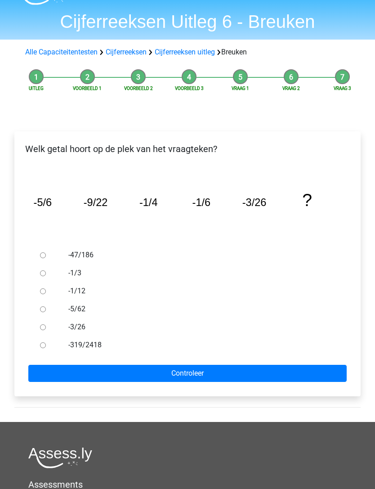
scroll to position [24, 0]
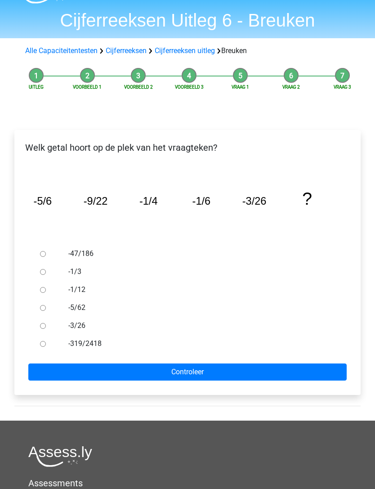
click at [38, 308] on div at bounding box center [48, 308] width 25 height 18
click at [43, 311] on input "-5/62" at bounding box center [43, 308] width 6 height 6
radio input "true"
click at [287, 372] on input "Controleer" at bounding box center [187, 372] width 318 height 17
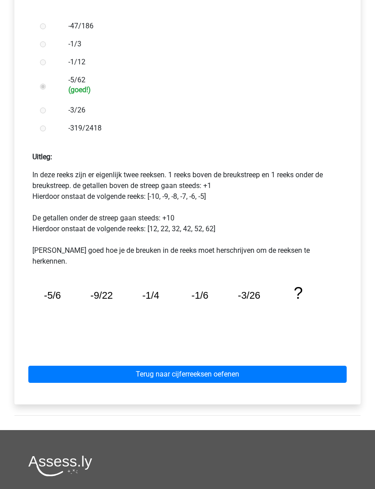
scroll to position [258, 0]
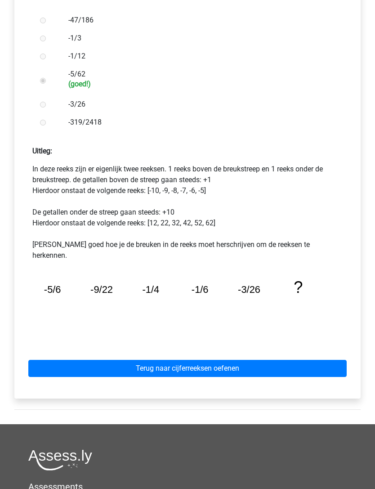
click at [288, 360] on link "Terug naar cijferreeksen oefenen" at bounding box center [187, 368] width 318 height 17
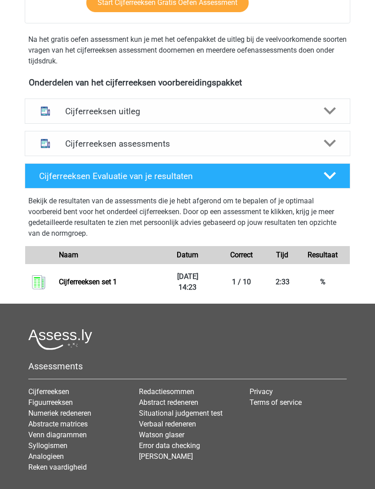
scroll to position [278, 0]
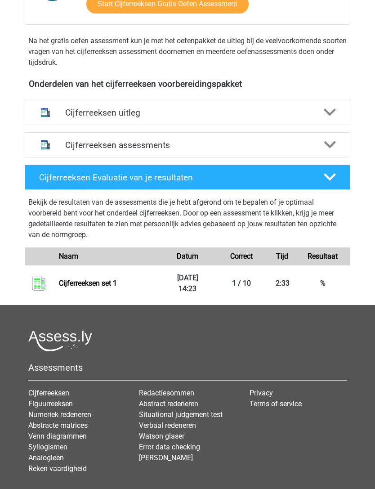
click at [346, 114] on div "Cijferreeksen uitleg" at bounding box center [187, 112] width 325 height 25
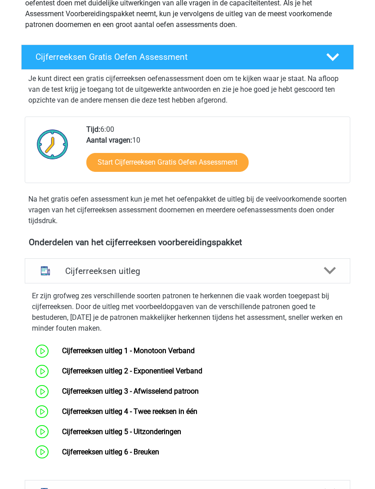
scroll to position [120, 0]
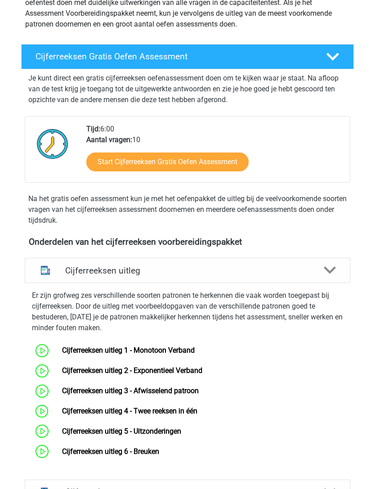
click at [214, 170] on link "Start Cijferreeksen Gratis Oefen Assessment" at bounding box center [167, 162] width 162 height 19
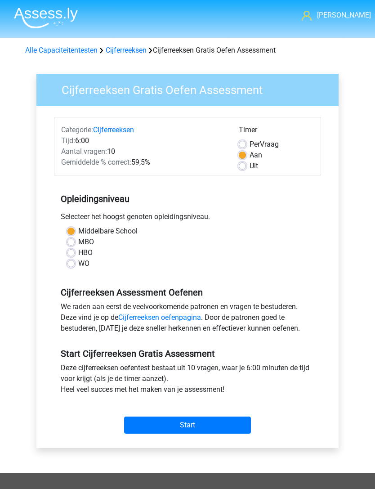
click at [240, 425] on input "Start" at bounding box center [187, 424] width 127 height 17
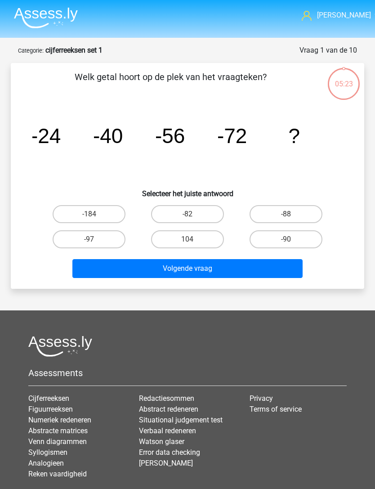
click at [309, 213] on label "-88" at bounding box center [285, 214] width 73 height 18
click at [292, 214] on input "-88" at bounding box center [289, 217] width 6 height 6
radio input "true"
click at [285, 266] on button "Volgende vraag" at bounding box center [187, 268] width 230 height 19
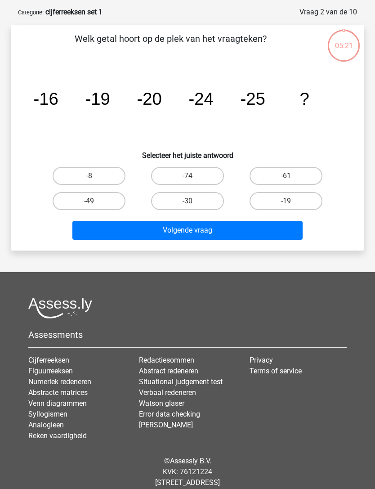
scroll to position [45, 0]
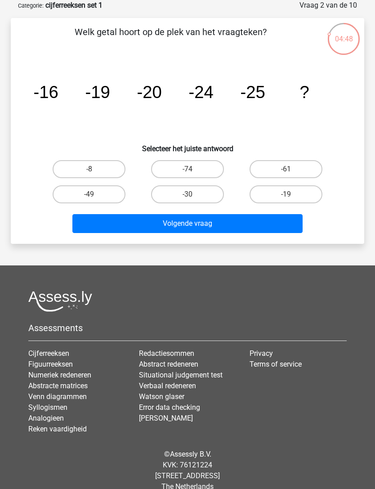
click at [319, 191] on label "-19" at bounding box center [285, 194] width 73 height 18
click at [292, 194] on input "-19" at bounding box center [289, 197] width 6 height 6
radio input "true"
click at [287, 227] on button "Volgende vraag" at bounding box center [187, 223] width 230 height 19
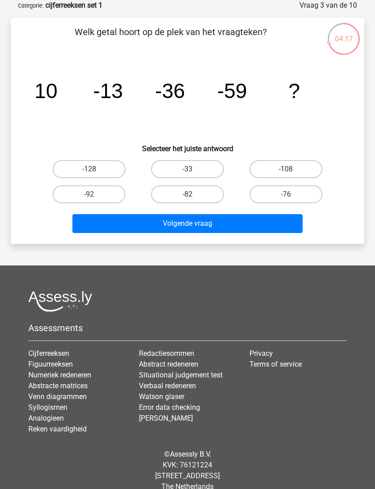
click at [302, 194] on label "-76" at bounding box center [285, 194] width 73 height 18
click at [292, 194] on input "-76" at bounding box center [289, 197] width 6 height 6
radio input "true"
click at [279, 224] on button "Volgende vraag" at bounding box center [187, 223] width 230 height 19
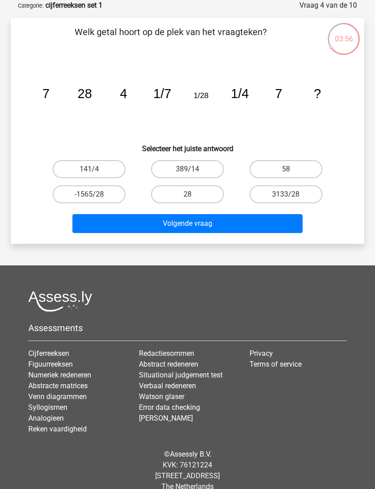
click at [212, 197] on label "28" at bounding box center [187, 194] width 73 height 18
click at [193, 197] on input "28" at bounding box center [190, 197] width 6 height 6
radio input "true"
click at [272, 221] on button "Volgende vraag" at bounding box center [187, 223] width 230 height 19
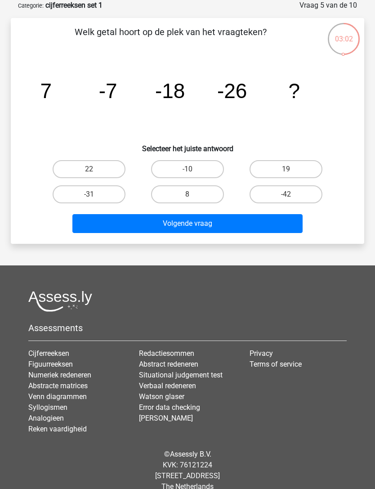
click at [107, 198] on label "-31" at bounding box center [89, 194] width 73 height 18
click at [95, 198] on input "-31" at bounding box center [92, 197] width 6 height 6
radio input "true"
click at [200, 227] on button "Volgende vraag" at bounding box center [187, 223] width 230 height 19
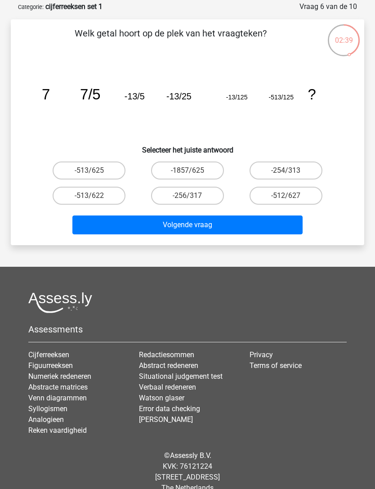
scroll to position [42, 0]
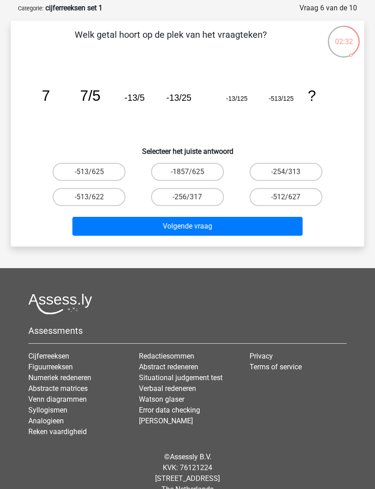
click at [71, 167] on label "-513/625" at bounding box center [89, 172] width 73 height 18
click at [89, 172] on input "-513/625" at bounding box center [92, 175] width 6 height 6
radio input "true"
click at [158, 228] on button "Volgende vraag" at bounding box center [187, 226] width 230 height 19
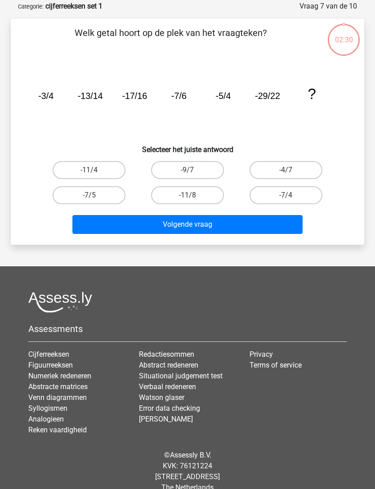
scroll to position [45, 0]
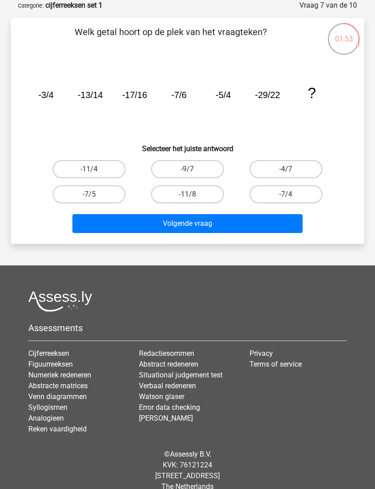
click at [309, 196] on label "-7/4" at bounding box center [285, 194] width 73 height 18
click at [292, 196] on input "-7/4" at bounding box center [289, 197] width 6 height 6
radio input "true"
click at [282, 220] on button "Volgende vraag" at bounding box center [187, 223] width 230 height 19
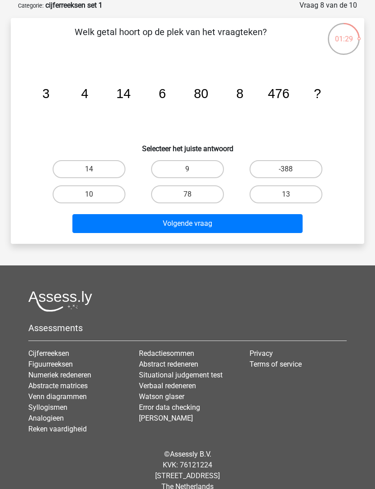
click at [191, 198] on input "78" at bounding box center [190, 197] width 6 height 6
radio input "true"
click at [194, 225] on button "Volgende vraag" at bounding box center [187, 223] width 230 height 19
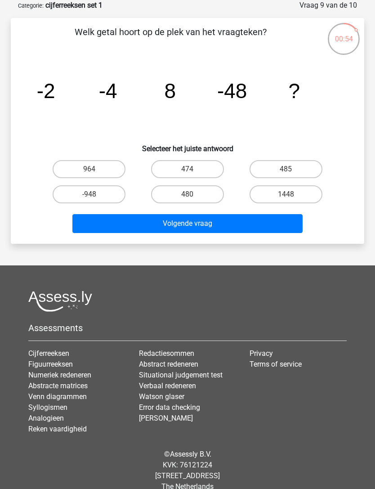
click at [207, 195] on label "480" at bounding box center [187, 194] width 73 height 18
click at [193, 195] on input "480" at bounding box center [190, 197] width 6 height 6
radio input "true"
click at [291, 224] on button "Volgende vraag" at bounding box center [187, 223] width 230 height 19
click at [314, 166] on label "359" at bounding box center [285, 169] width 73 height 18
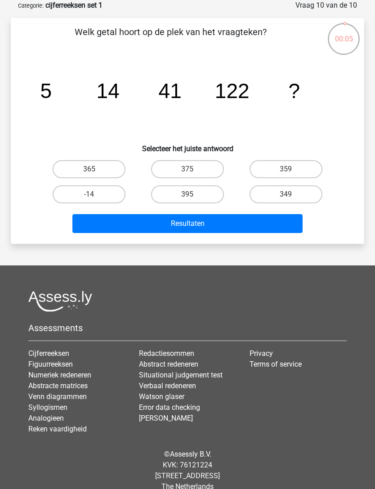
click at [292, 169] on input "359" at bounding box center [289, 172] width 6 height 6
radio input "true"
click at [286, 223] on button "Resultaten" at bounding box center [187, 223] width 230 height 19
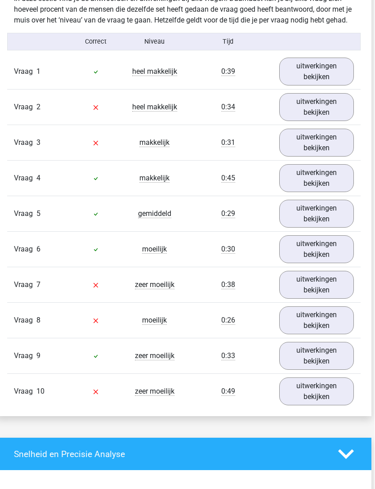
scroll to position [561, 3]
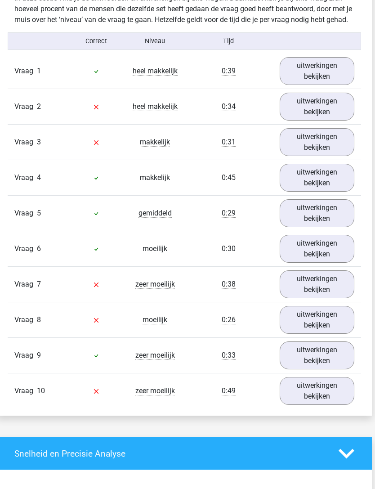
click at [360, 117] on div "uitwerkingen bekijken" at bounding box center [317, 107] width 89 height 28
click at [349, 120] on link "uitwerkingen bekijken" at bounding box center [317, 107] width 75 height 28
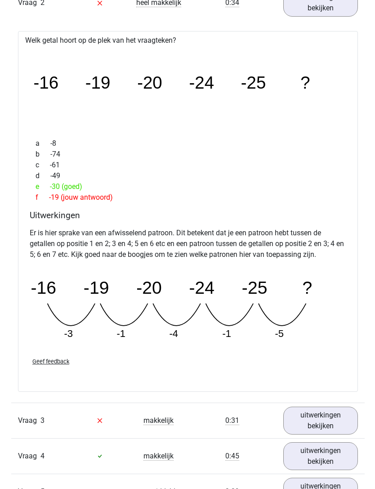
scroll to position [666, 0]
click at [356, 214] on div "Welk getal hoort op de plek van het vraagteken? image/svg+xml -16 -19 -20 -24 -…" at bounding box center [188, 211] width 340 height 360
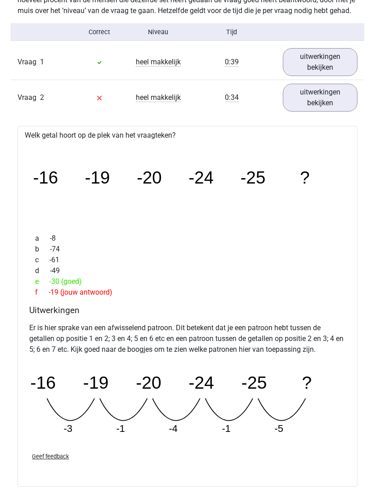
scroll to position [571, 0]
click at [349, 111] on link "uitwerkingen bekijken" at bounding box center [320, 98] width 75 height 28
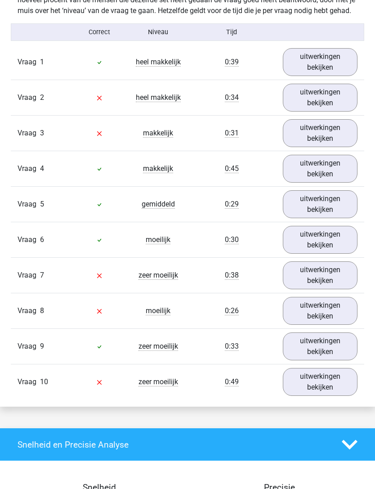
click at [343, 143] on link "uitwerkingen bekijken" at bounding box center [320, 133] width 75 height 28
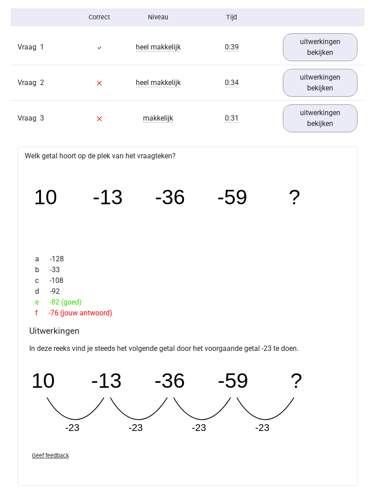
scroll to position [583, 0]
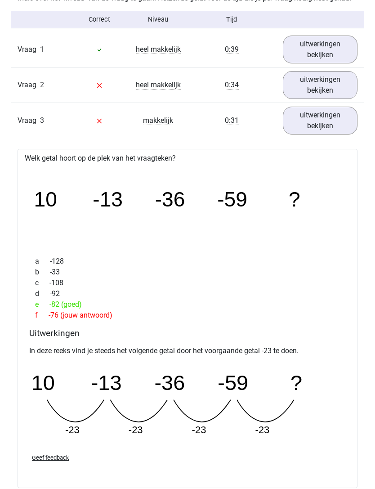
click at [347, 134] on link "uitwerkingen bekijken" at bounding box center [320, 121] width 75 height 28
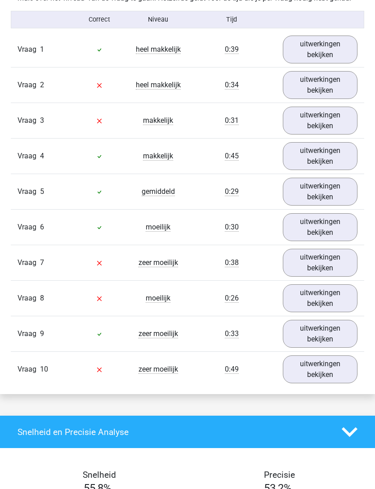
click at [350, 134] on link "uitwerkingen bekijken" at bounding box center [320, 121] width 75 height 28
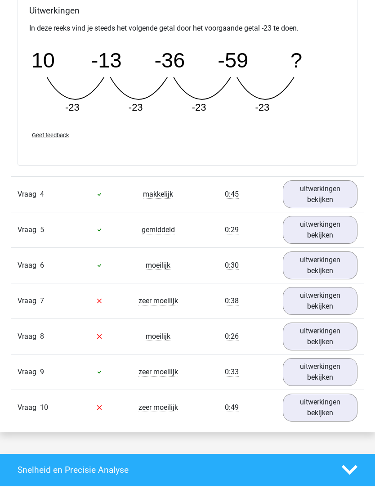
click at [338, 313] on link "uitwerkingen bekijken" at bounding box center [320, 301] width 75 height 28
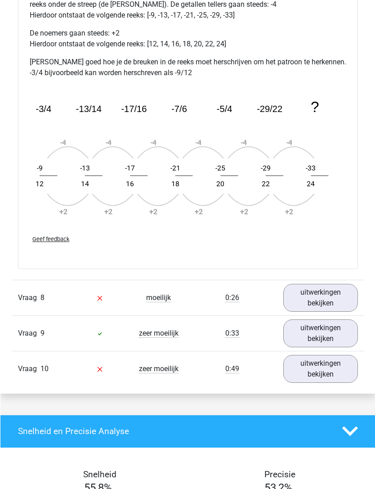
scroll to position [1445, 0]
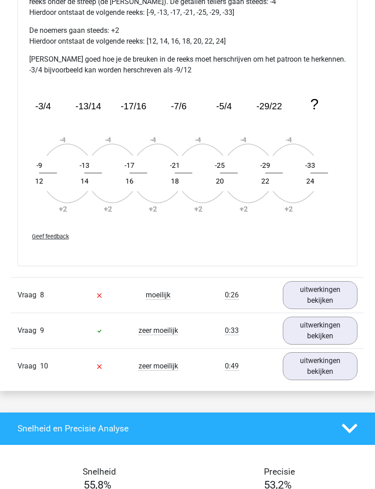
click at [342, 302] on link "uitwerkingen bekijken" at bounding box center [320, 295] width 75 height 28
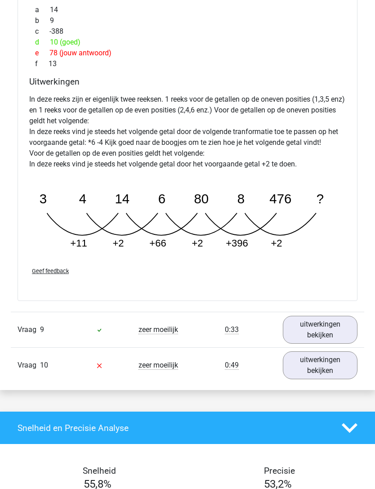
scroll to position [1877, 0]
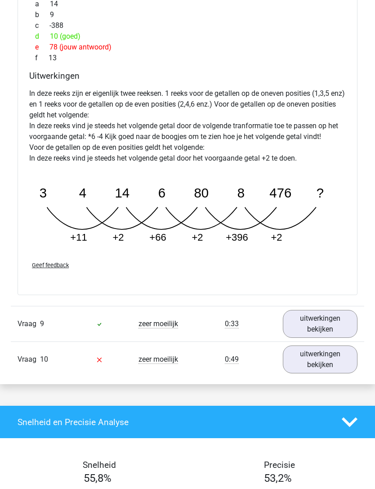
click at [326, 367] on link "uitwerkingen bekijken" at bounding box center [320, 359] width 75 height 28
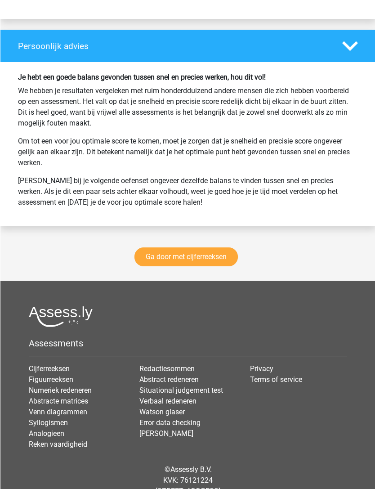
scroll to position [2955, 0]
click at [209, 265] on link "Ga door met cijferreeksen" at bounding box center [185, 256] width 103 height 19
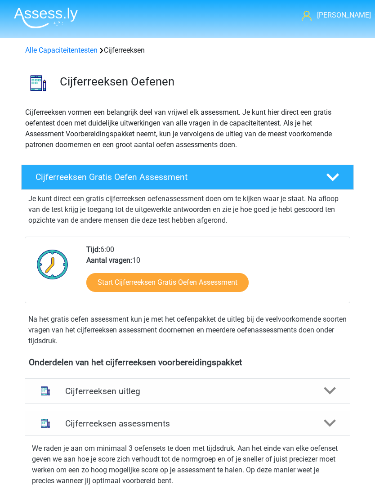
scroll to position [407, 0]
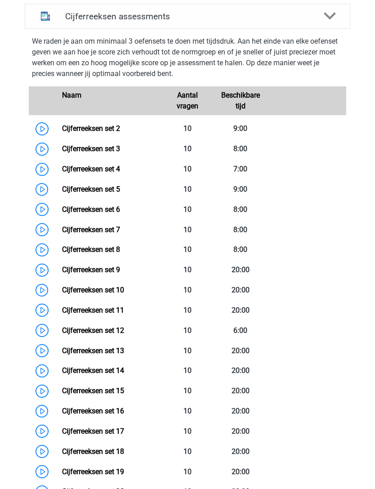
click at [72, 128] on link "Cijferreeksen set 2" at bounding box center [91, 128] width 58 height 9
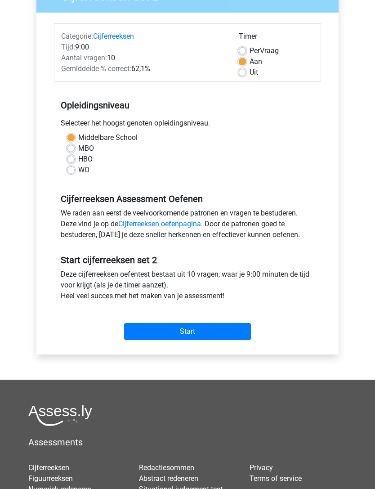
scroll to position [94, 0]
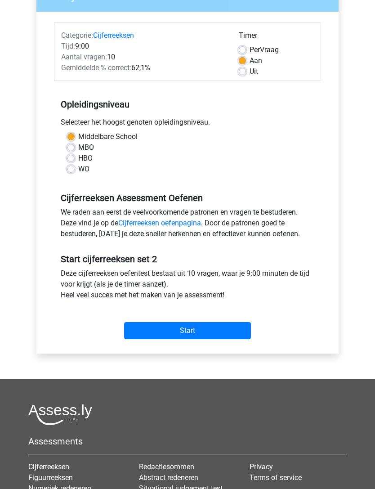
click at [232, 328] on input "Start" at bounding box center [187, 330] width 127 height 17
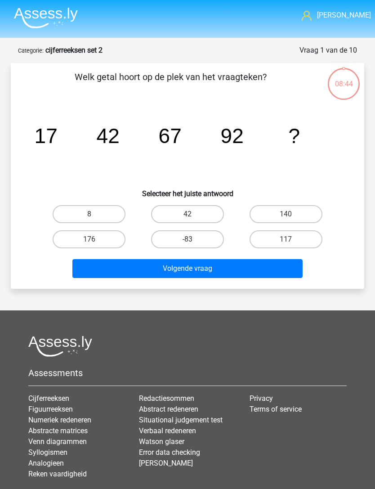
click at [311, 241] on label "117" at bounding box center [285, 239] width 73 height 18
click at [292, 241] on input "117" at bounding box center [289, 242] width 6 height 6
radio input "true"
click at [283, 270] on button "Volgende vraag" at bounding box center [187, 268] width 230 height 19
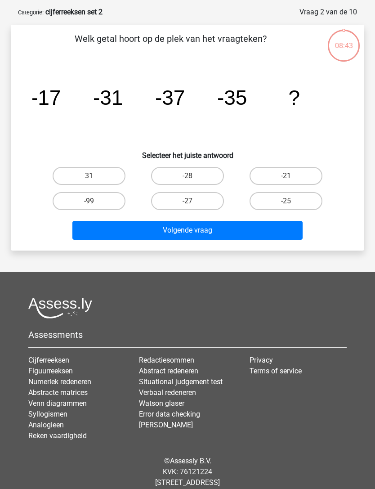
scroll to position [45, 0]
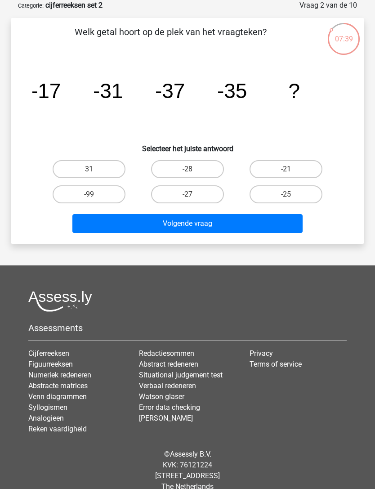
click at [198, 170] on label "-28" at bounding box center [187, 169] width 73 height 18
click at [193, 170] on input "-28" at bounding box center [190, 172] width 6 height 6
radio input "true"
click at [191, 202] on label "-27" at bounding box center [187, 194] width 73 height 18
click at [191, 200] on input "-27" at bounding box center [190, 197] width 6 height 6
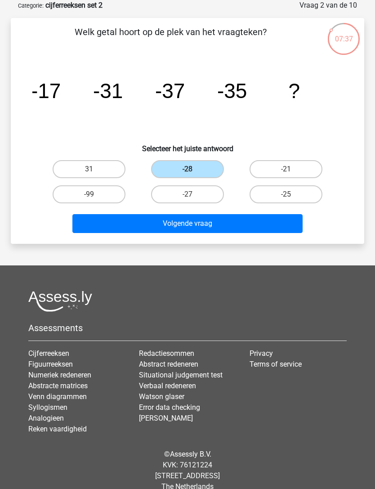
radio input "true"
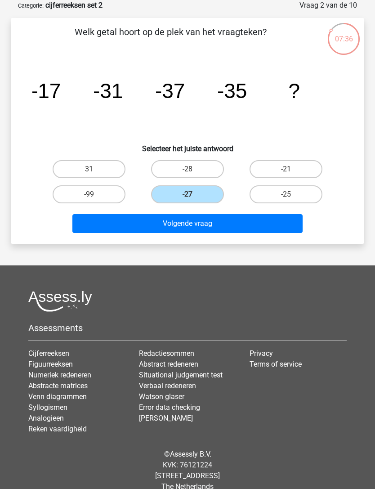
click at [262, 219] on button "Volgende vraag" at bounding box center [187, 223] width 230 height 19
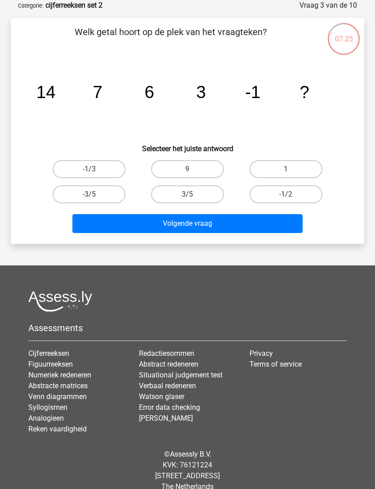
click at [338, 179] on div "-1/3 9 1 -3/5 3/5" at bounding box center [187, 181] width 324 height 50
click at [82, 122] on icon "image/svg+xml 14 7 6 3 -1 ?" at bounding box center [187, 98] width 310 height 78
click at [82, 121] on icon "image/svg+xml 14 7 6 3 -1 ?" at bounding box center [187, 98] width 310 height 78
click at [197, 160] on label "9" at bounding box center [187, 169] width 73 height 18
click at [193, 169] on input "9" at bounding box center [190, 172] width 6 height 6
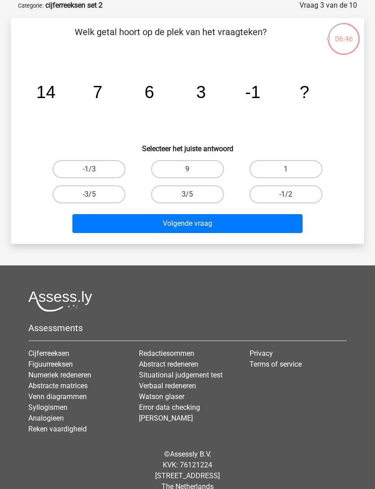
radio input "true"
click at [205, 223] on button "Volgende vraag" at bounding box center [187, 223] width 230 height 19
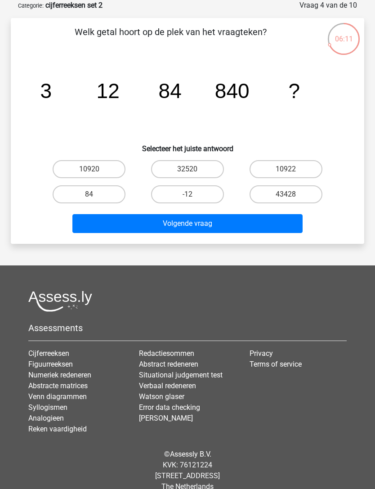
click at [48, 182] on div "84" at bounding box center [89, 194] width 98 height 25
click at [61, 166] on label "10920" at bounding box center [89, 169] width 73 height 18
click at [89, 169] on input "10920" at bounding box center [92, 172] width 6 height 6
radio input "true"
click at [267, 219] on button "Volgende vraag" at bounding box center [187, 223] width 230 height 19
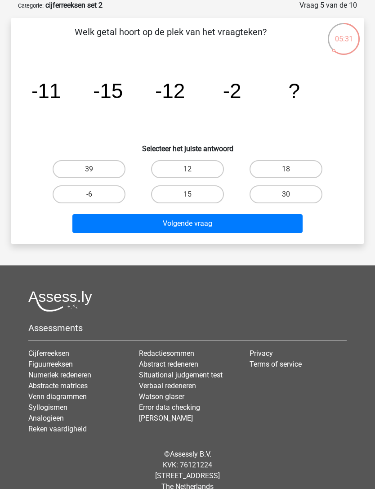
click at [346, 51] on icon at bounding box center [344, 39] width 34 height 34
click at [355, 41] on div "05:30" at bounding box center [344, 33] width 34 height 22
click at [90, 118] on icon "image/svg+xml -11 -15 -12 -2 ?" at bounding box center [187, 98] width 310 height 78
click at [153, 121] on icon "image/svg+xml -11 -15 -12 -2 ?" at bounding box center [187, 98] width 310 height 78
click at [204, 171] on label "12" at bounding box center [187, 169] width 73 height 18
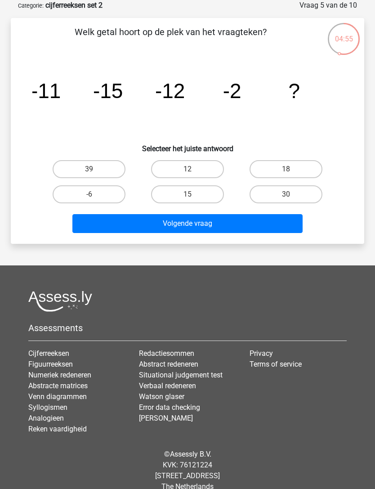
click at [193, 171] on input "12" at bounding box center [190, 172] width 6 height 6
radio input "true"
click at [209, 176] on label "12" at bounding box center [187, 169] width 73 height 18
click at [193, 175] on input "12" at bounding box center [190, 172] width 6 height 6
click at [211, 163] on label "12" at bounding box center [187, 169] width 73 height 18
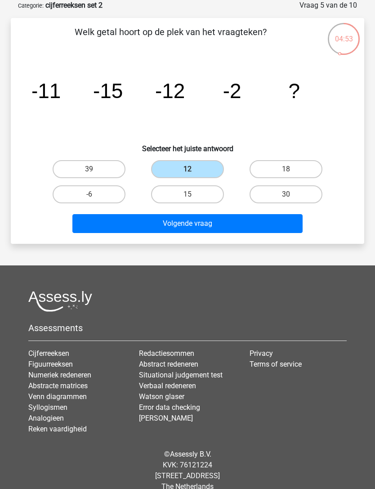
click at [193, 169] on input "12" at bounding box center [190, 172] width 6 height 6
click at [66, 201] on label "-6" at bounding box center [89, 194] width 73 height 18
click at [89, 200] on input "-6" at bounding box center [92, 197] width 6 height 6
radio input "true"
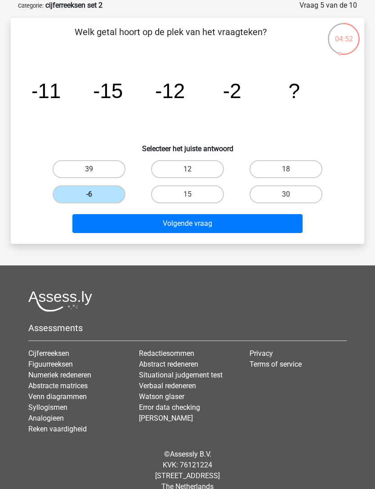
click at [207, 222] on button "Volgende vraag" at bounding box center [187, 223] width 230 height 19
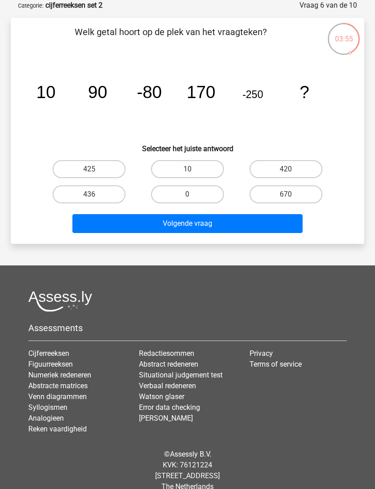
click at [195, 170] on label "10" at bounding box center [187, 169] width 73 height 18
click at [193, 170] on input "10" at bounding box center [190, 172] width 6 height 6
radio input "true"
click at [169, 223] on button "Volgende vraag" at bounding box center [187, 223] width 230 height 19
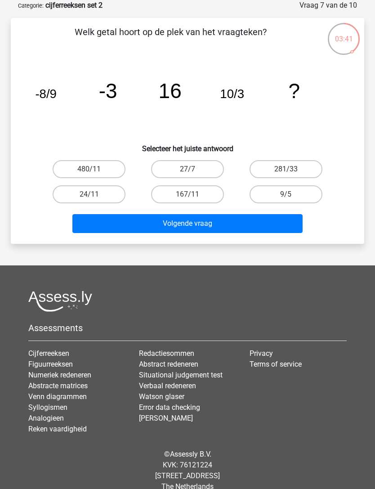
click at [31, 103] on div "image/svg+xml -8/9 -3 16 10/3 ?" at bounding box center [187, 98] width 324 height 78
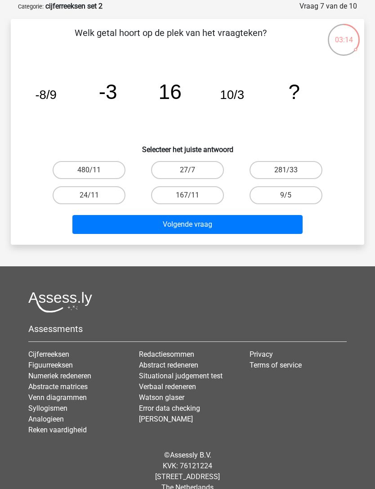
click at [311, 191] on label "9/5" at bounding box center [285, 195] width 73 height 18
click at [292, 195] on input "9/5" at bounding box center [289, 198] width 6 height 6
radio input "true"
click at [282, 227] on button "Volgende vraag" at bounding box center [187, 224] width 230 height 19
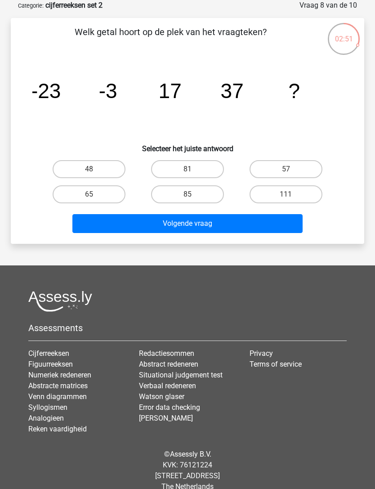
click at [307, 164] on label "57" at bounding box center [285, 169] width 73 height 18
click at [292, 169] on input "57" at bounding box center [289, 172] width 6 height 6
radio input "true"
click at [280, 224] on button "Volgende vraag" at bounding box center [187, 223] width 230 height 19
click at [145, 107] on icon "image/svg+xml 3 18 35 54 ?" at bounding box center [187, 98] width 310 height 78
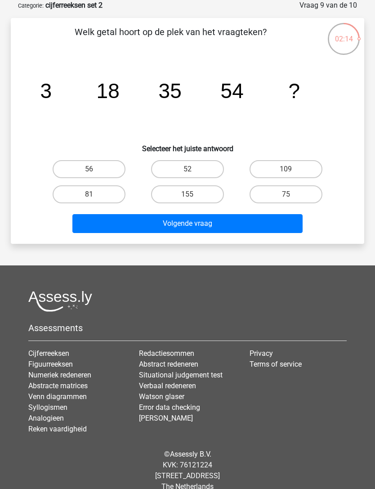
click at [312, 167] on label "109" at bounding box center [285, 169] width 73 height 18
click at [292, 169] on input "109" at bounding box center [289, 172] width 6 height 6
radio input "true"
click at [275, 230] on button "Volgende vraag" at bounding box center [187, 223] width 230 height 19
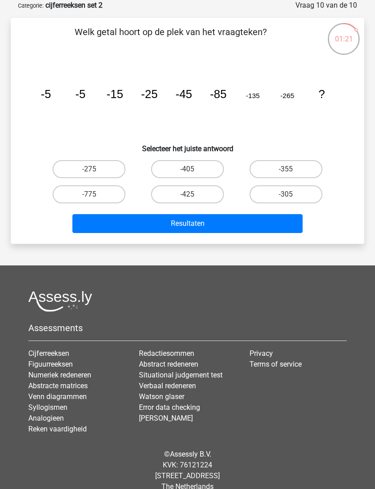
click at [305, 169] on label "-355" at bounding box center [285, 169] width 73 height 18
click at [292, 169] on input "-355" at bounding box center [289, 172] width 6 height 6
radio input "true"
click at [312, 165] on label "-355" at bounding box center [285, 169] width 73 height 18
click at [292, 169] on input "-355" at bounding box center [289, 172] width 6 height 6
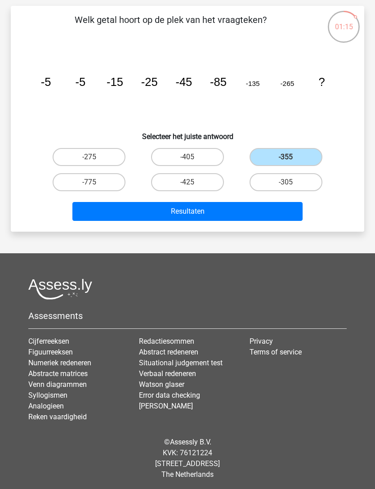
scroll to position [59, 0]
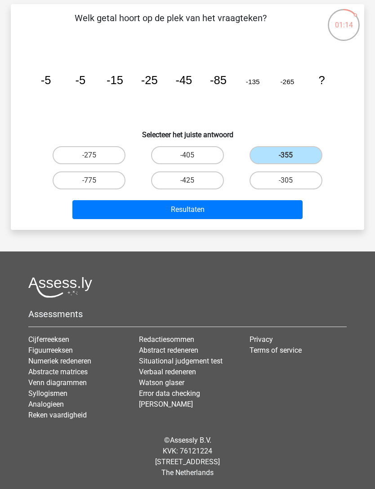
click at [203, 153] on label "-405" at bounding box center [187, 155] width 73 height 18
click at [193, 155] on input "-405" at bounding box center [190, 158] width 6 height 6
radio input "true"
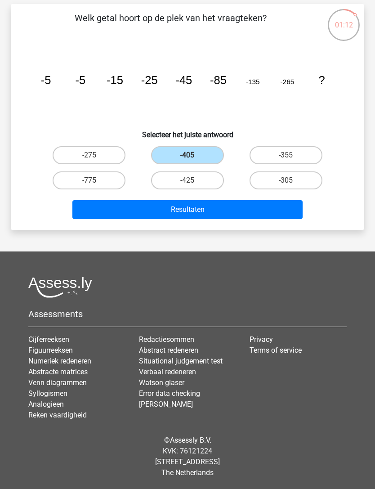
click at [208, 209] on button "Resultaten" at bounding box center [187, 209] width 230 height 19
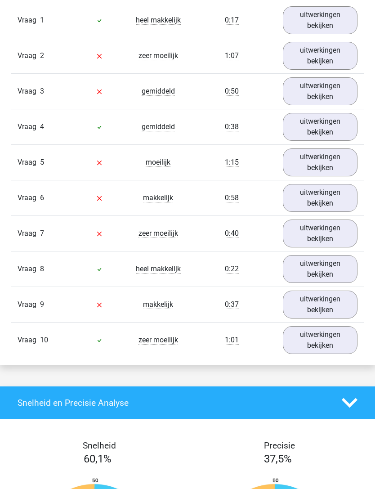
scroll to position [613, 0]
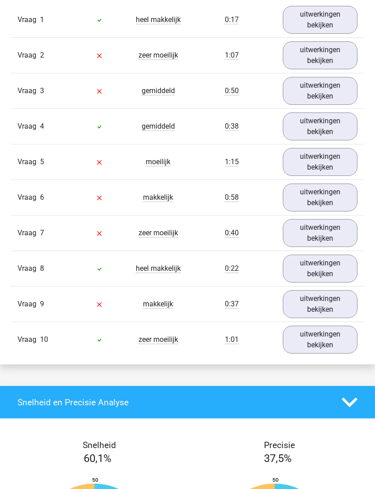
click at [319, 318] on link "uitwerkingen bekijken" at bounding box center [320, 304] width 75 height 28
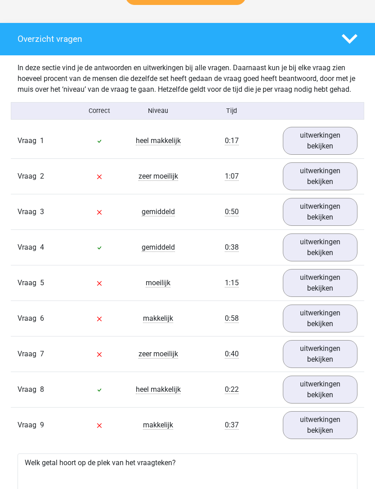
scroll to position [492, 0]
